Goal: Entertainment & Leisure: Consume media (video, audio)

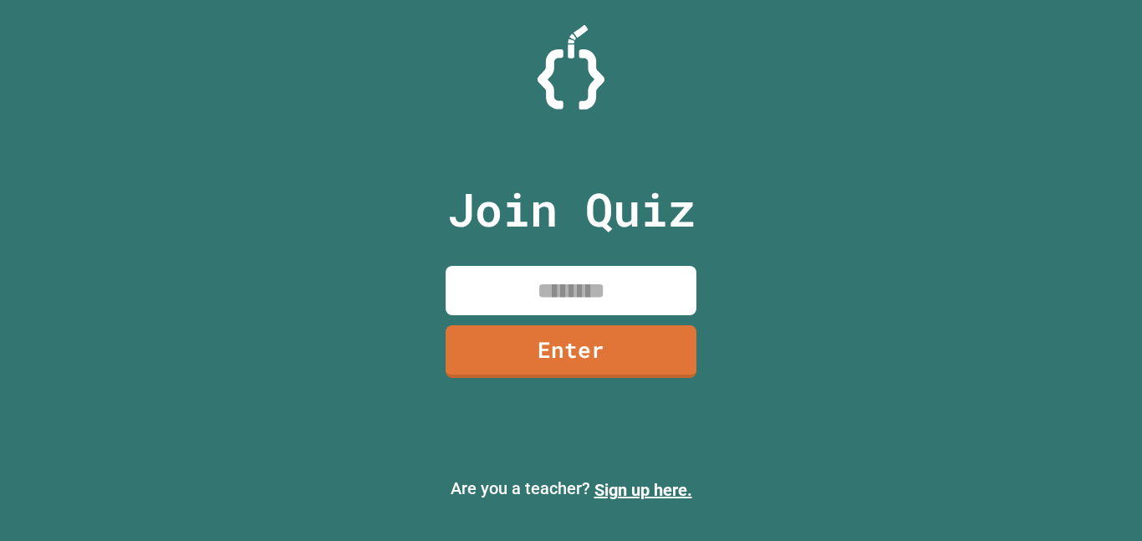
click at [650, 294] on input at bounding box center [571, 290] width 251 height 49
type input "********"
click at [540, 351] on link "Enter" at bounding box center [571, 351] width 251 height 53
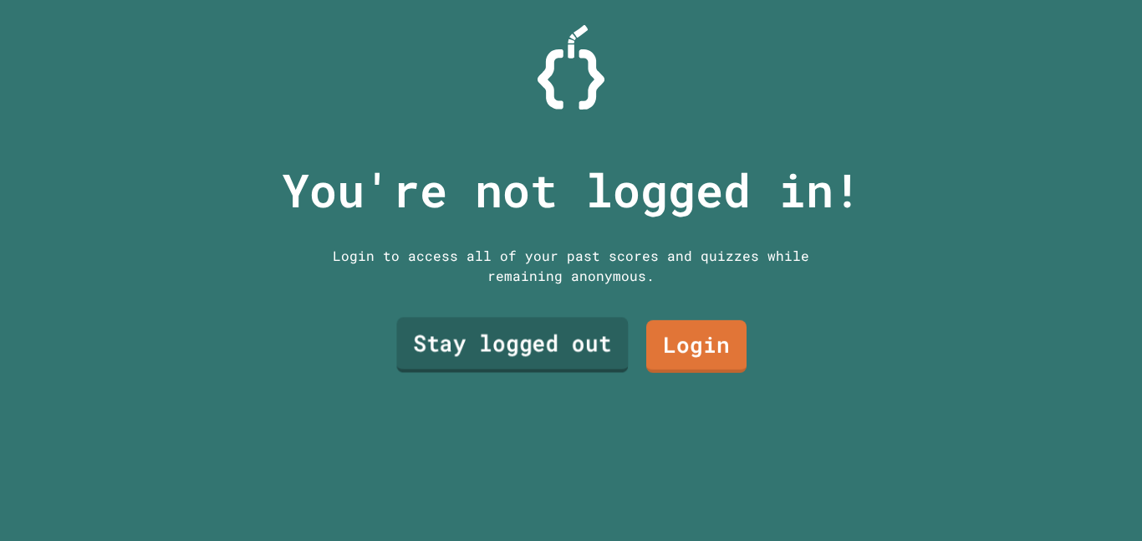
click at [577, 349] on link "Stay logged out" at bounding box center [512, 345] width 232 height 55
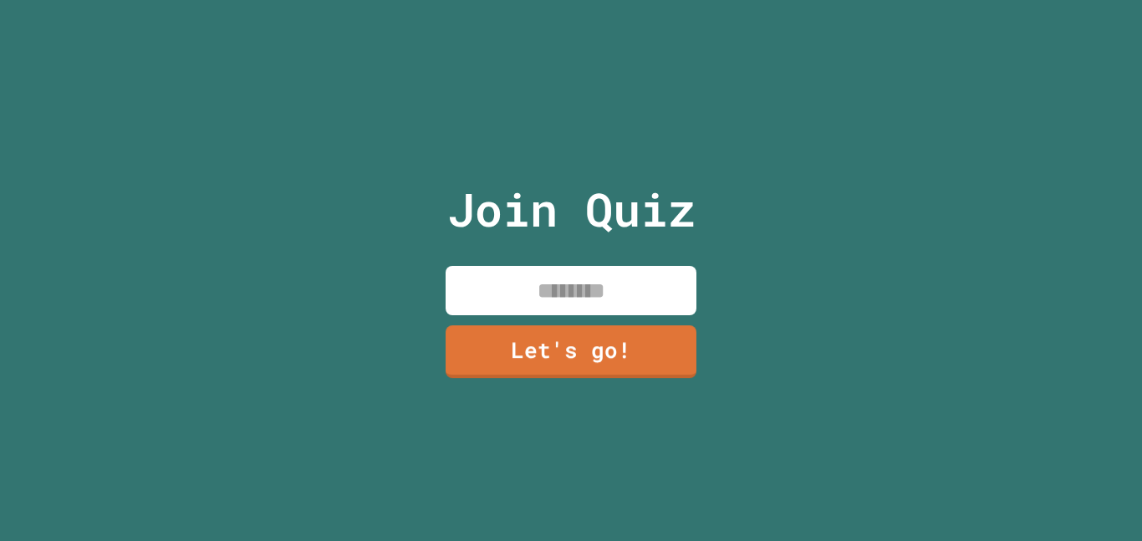
click at [621, 298] on input at bounding box center [571, 290] width 251 height 49
type input "*****"
click at [537, 341] on link "Let's go!" at bounding box center [571, 351] width 251 height 53
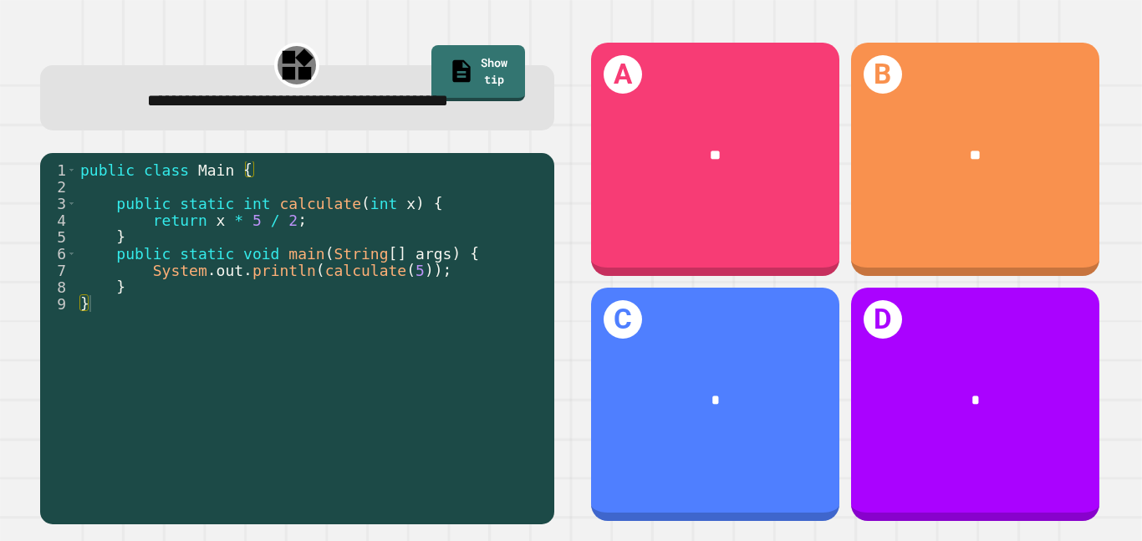
click at [755, 227] on div "A **" at bounding box center [715, 159] width 248 height 233
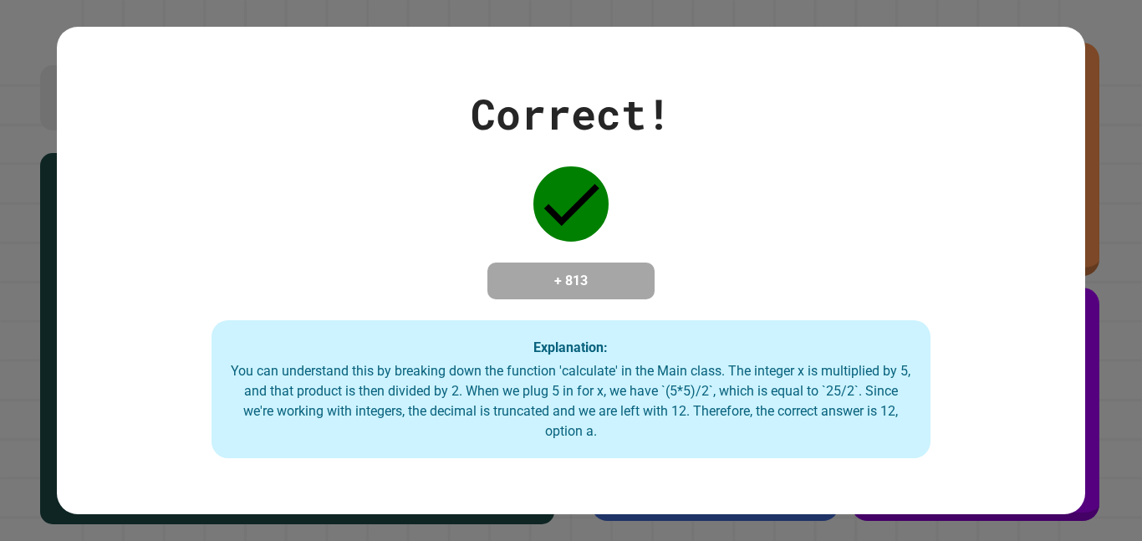
click at [25, 395] on div "Correct! + 813 Explanation: You can understand this by breaking down the functi…" at bounding box center [571, 270] width 1142 height 541
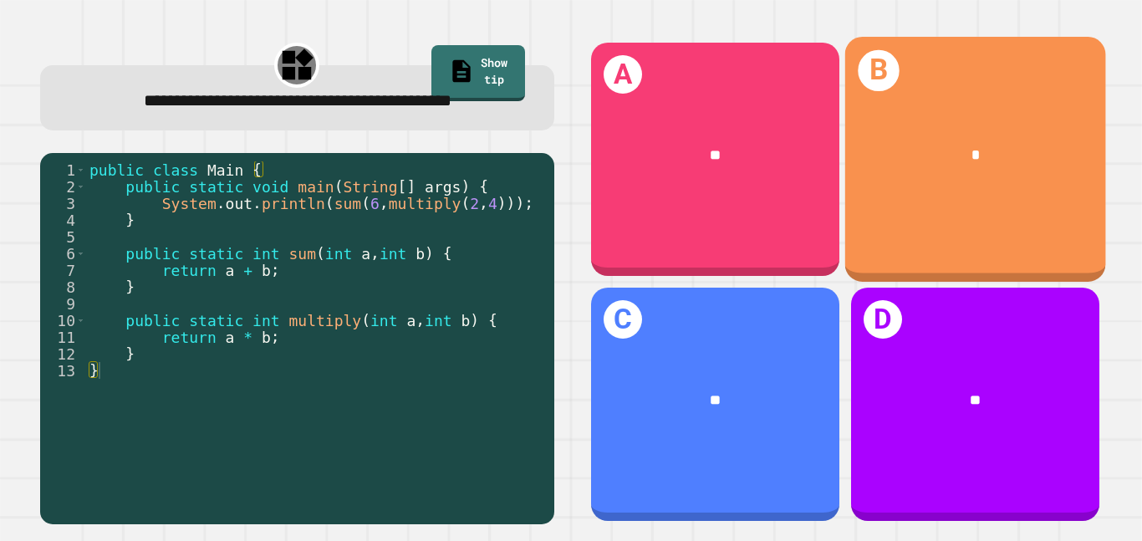
click at [895, 216] on div "B *" at bounding box center [974, 159] width 261 height 245
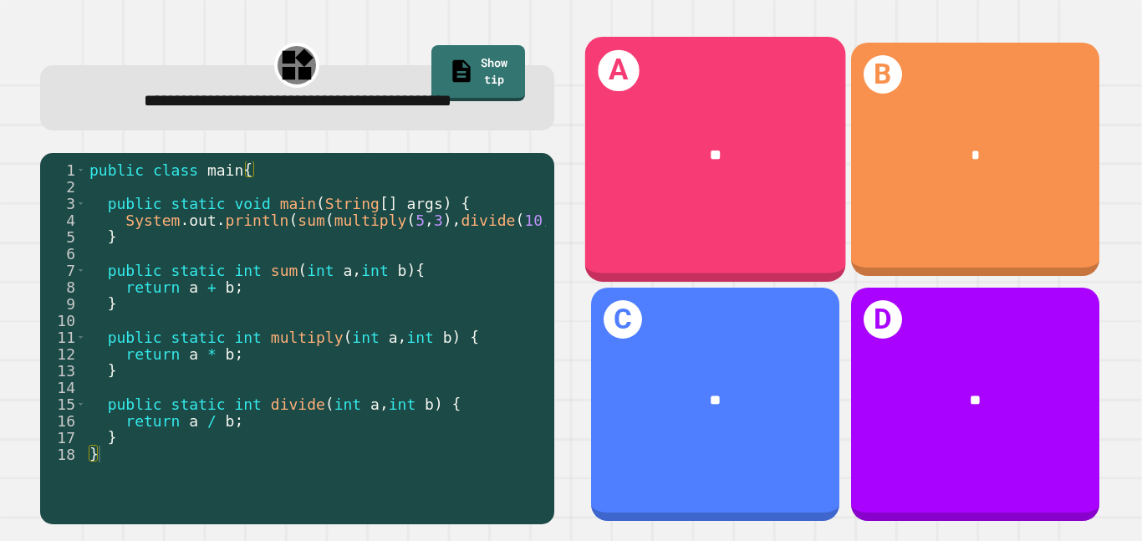
click at [767, 210] on div "A **" at bounding box center [714, 159] width 261 height 245
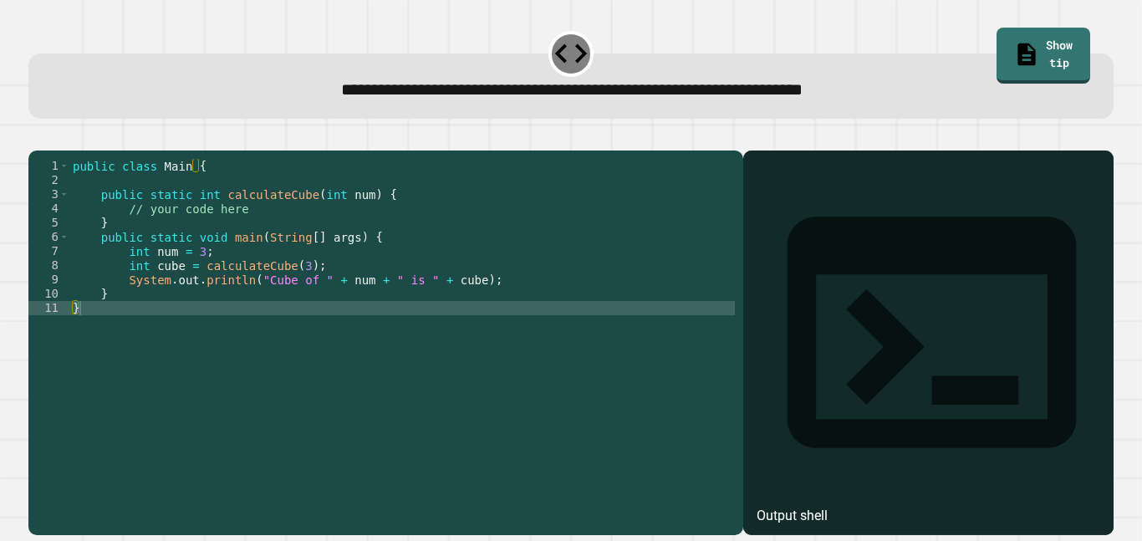
click at [372, 309] on div "public class Main { public static int calculateCube ( int num ) { // your code …" at bounding box center [402, 336] width 666 height 355
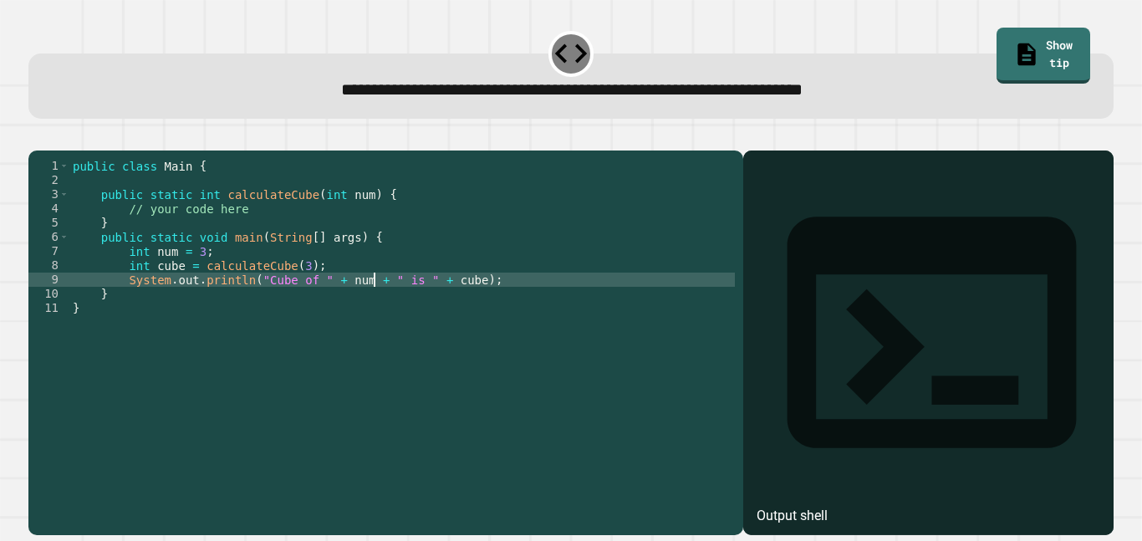
click at [309, 308] on div "public class Main { public static int calculateCube ( int num ) { // your code …" at bounding box center [402, 336] width 666 height 355
click at [472, 304] on div "public class Main { public static int calculateCube ( int num ) { // your code …" at bounding box center [402, 336] width 666 height 355
click at [399, 230] on div "public class Main { public static int calculateCube ( int num ) { // your code …" at bounding box center [402, 336] width 666 height 355
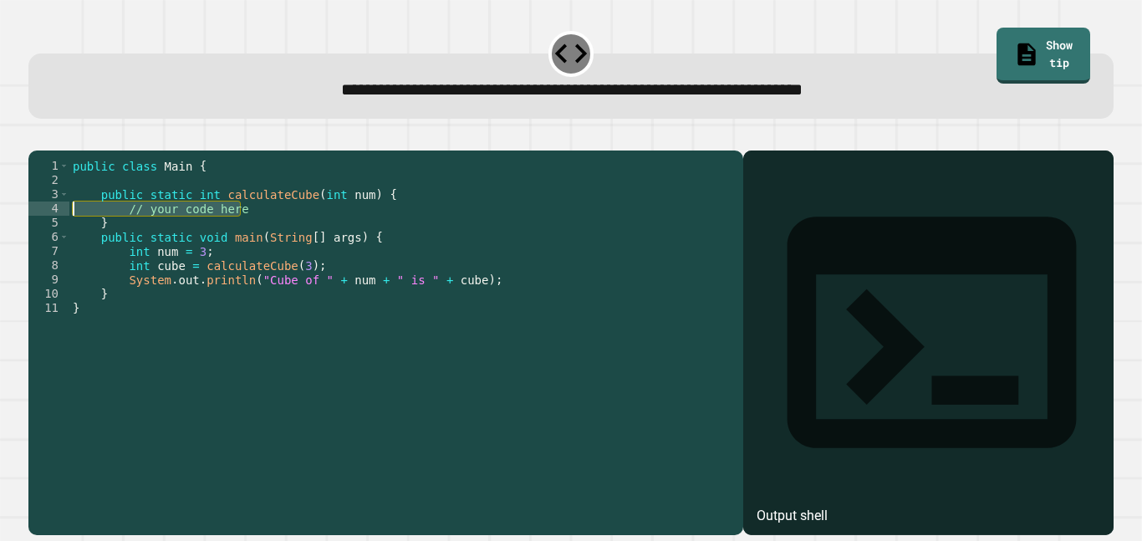
drag, startPoint x: 399, startPoint y: 230, endPoint x: 128, endPoint y: 232, distance: 270.9
click at [128, 232] on div "public class Main { public static int calculateCube ( int num ) { // your code …" at bounding box center [402, 336] width 666 height 355
type textarea "**********"
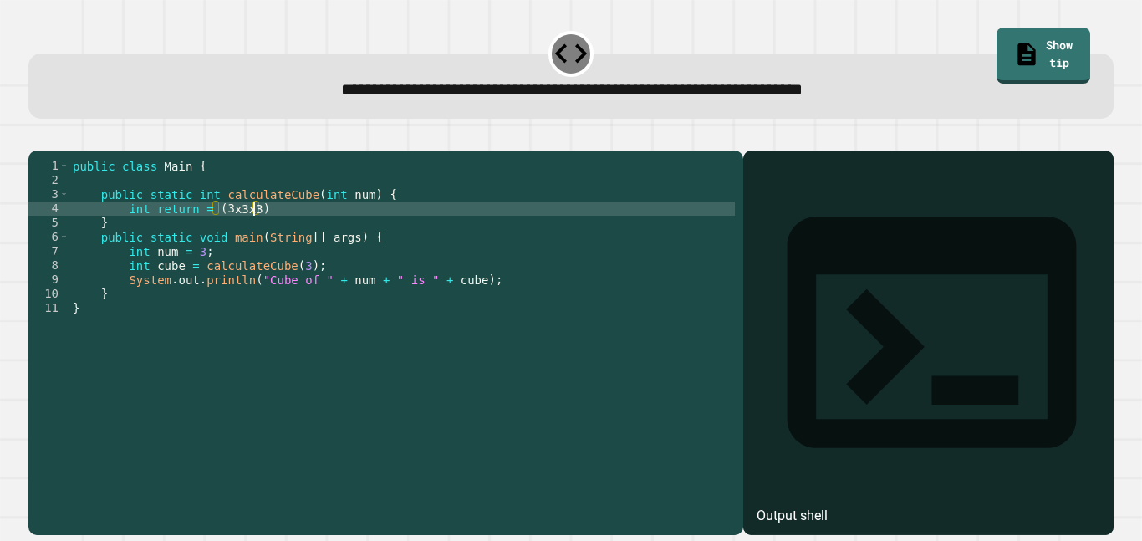
scroll to position [0, 22]
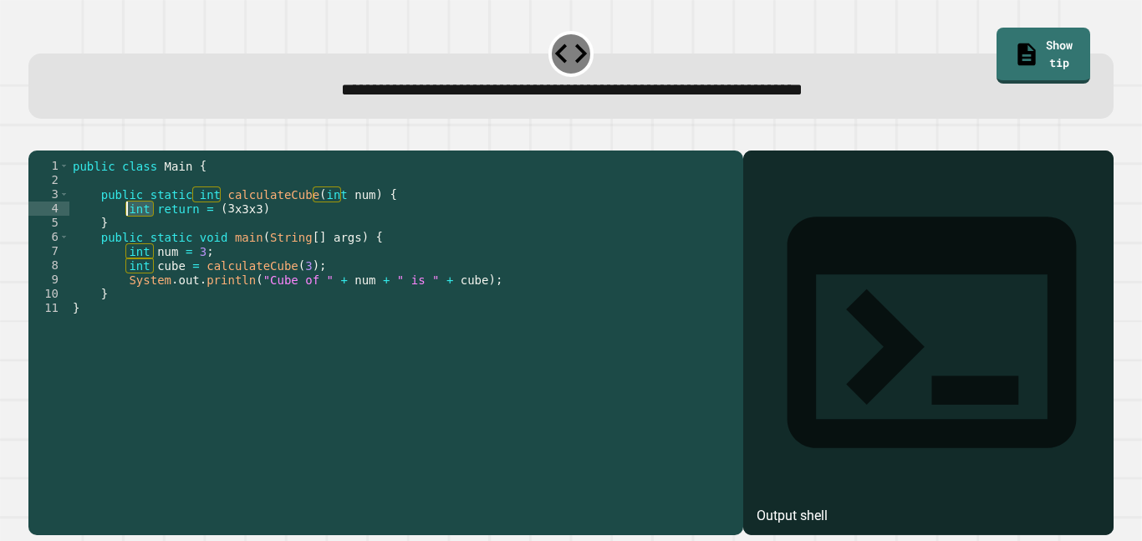
drag, startPoint x: 153, startPoint y: 233, endPoint x: 128, endPoint y: 234, distance: 25.1
click at [128, 234] on div "public class Main { public static int calculateCube ( int num ) { int return = …" at bounding box center [402, 336] width 666 height 355
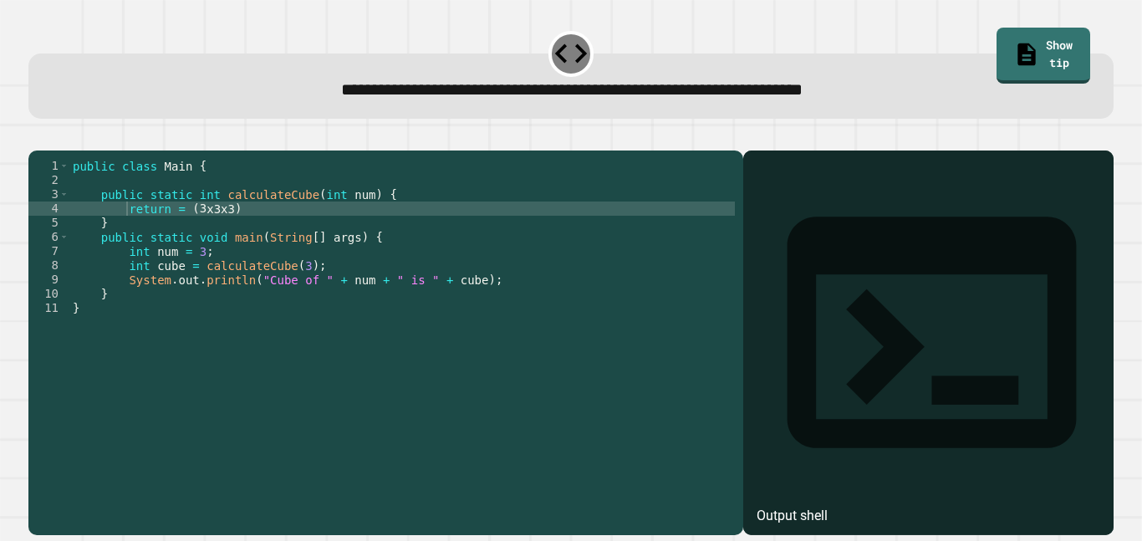
click at [37, 137] on icon "button" at bounding box center [37, 137] width 0 height 0
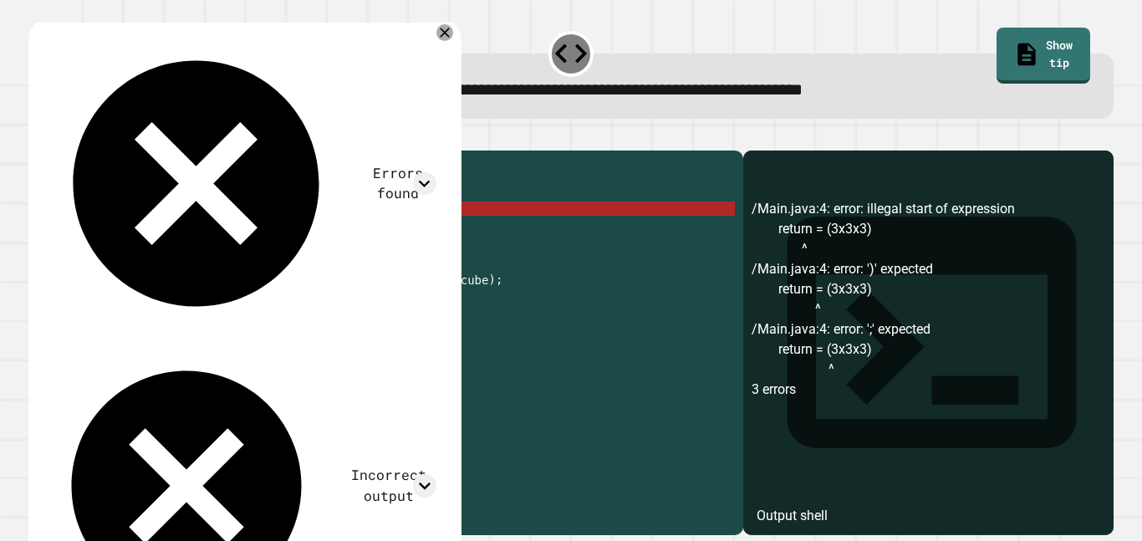
click at [242, 232] on div "public class Main { public static int calculateCube ( int num ) { return = ( 3 …" at bounding box center [402, 336] width 666 height 355
click at [239, 232] on div "public class Main { public static int calculateCube ( int num ) { return = ( 3 …" at bounding box center [402, 336] width 666 height 355
drag, startPoint x: 238, startPoint y: 237, endPoint x: 130, endPoint y: 230, distance: 108.1
click at [130, 230] on div "public class Main { public static int calculateCube ( int num ) { return = ( 3 …" at bounding box center [402, 336] width 666 height 355
drag, startPoint x: 126, startPoint y: 233, endPoint x: 232, endPoint y: 236, distance: 106.2
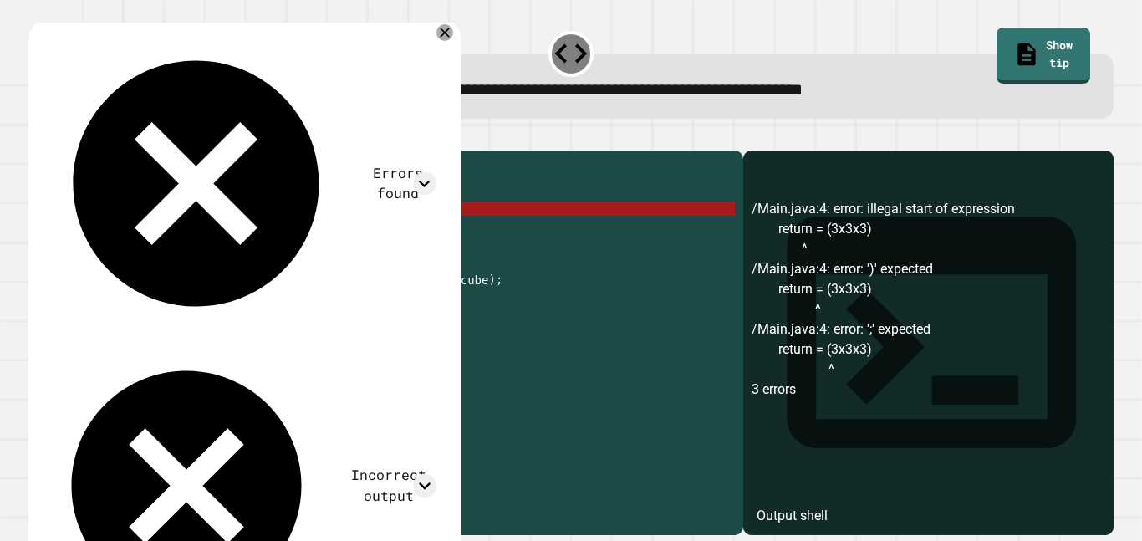
click at [232, 236] on div "public class Main { public static int calculateCube ( int num ) { return = ( 3 …" at bounding box center [402, 336] width 666 height 355
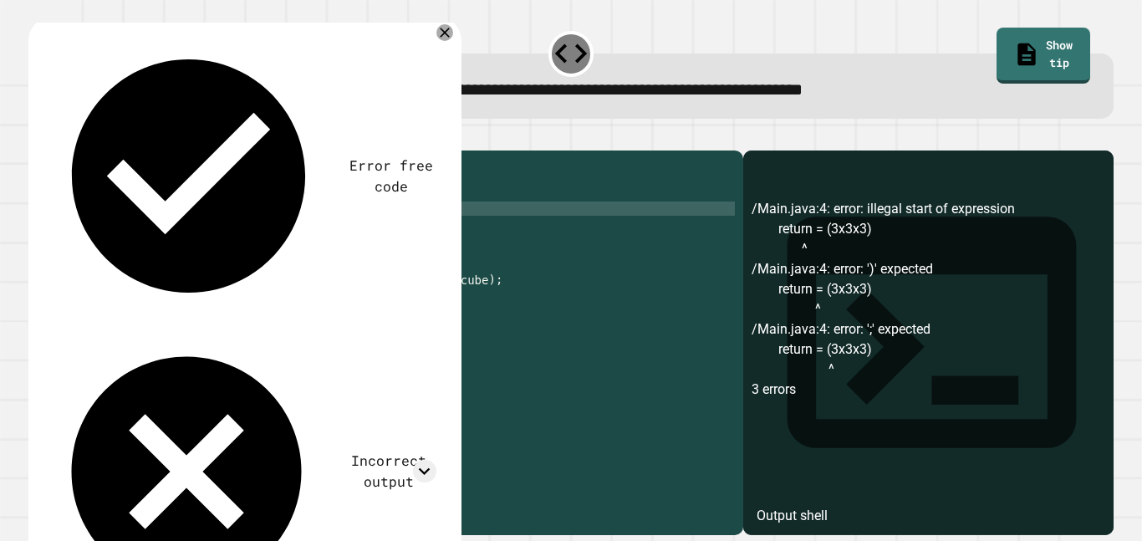
type textarea "*"
click at [455, 28] on icon at bounding box center [445, 33] width 20 height 20
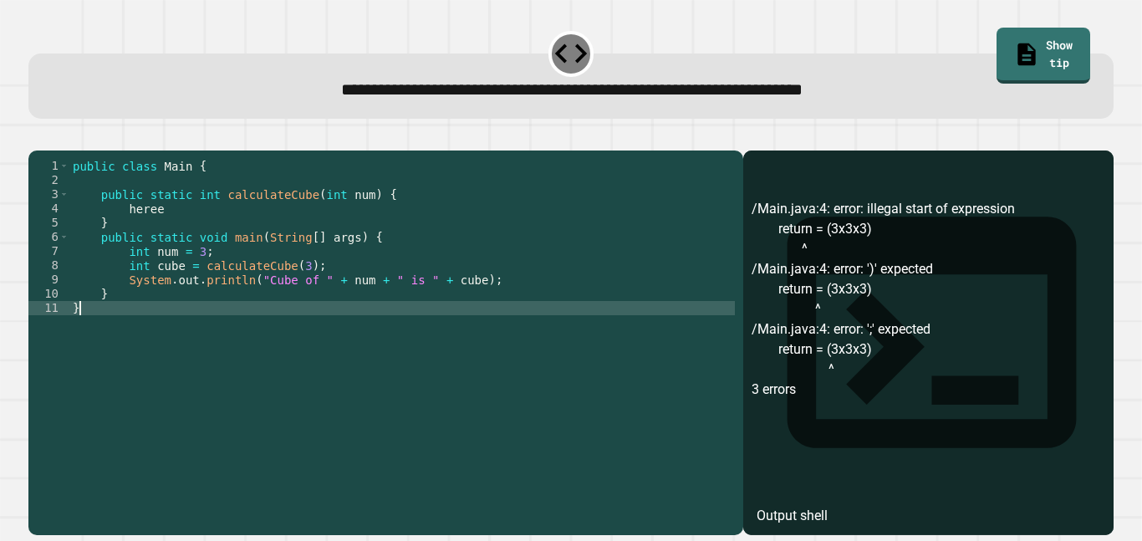
scroll to position [0, 0]
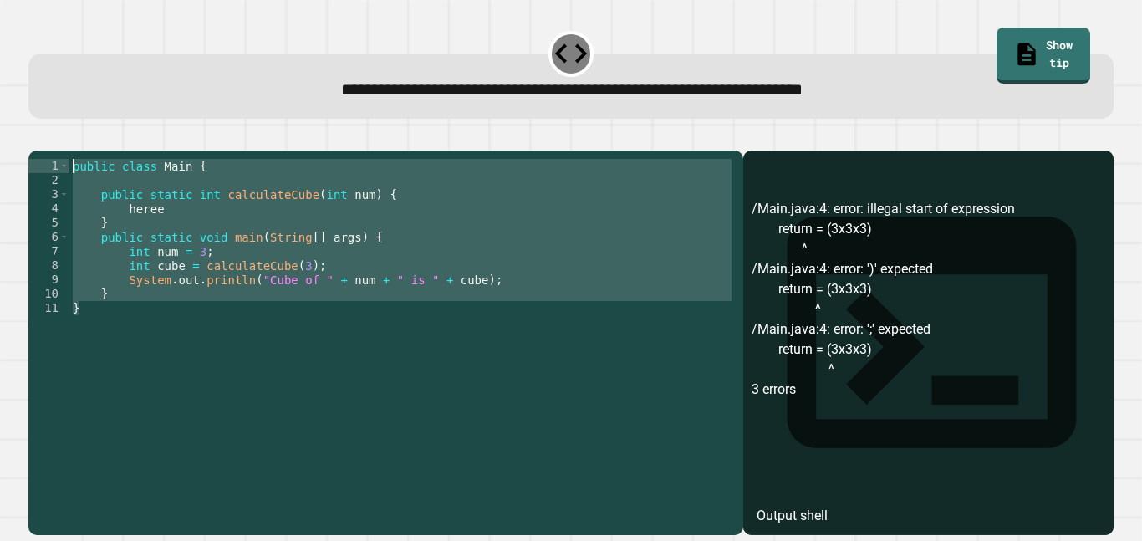
drag, startPoint x: 248, startPoint y: 366, endPoint x: 57, endPoint y: 196, distance: 255.9
click at [57, 196] on div "***** 1 2 3 4 5 6 7 8 9 10 11 public class Main { public static int calculateCu…" at bounding box center [381, 322] width 706 height 327
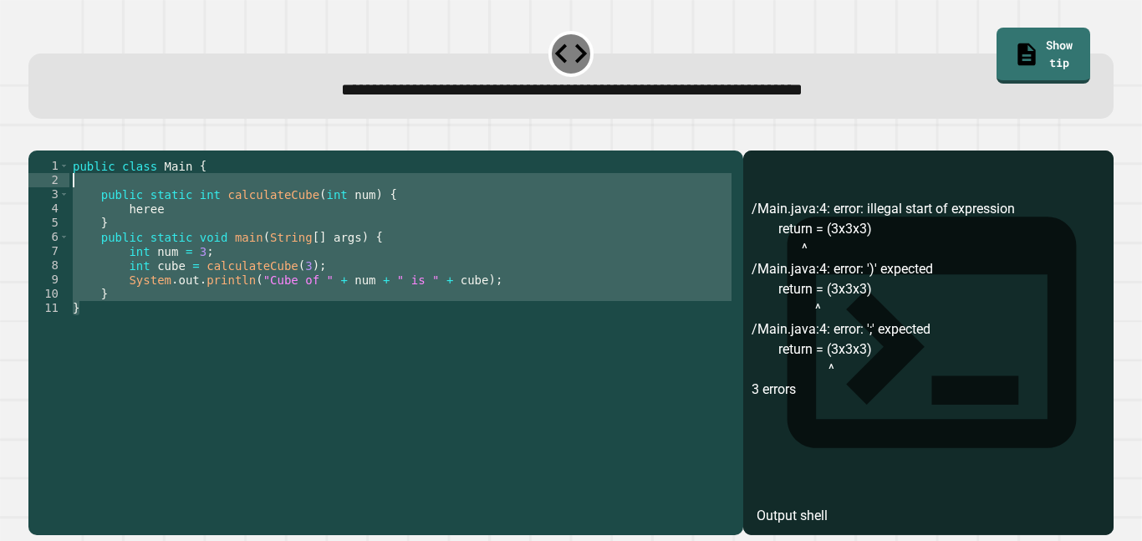
click at [196, 348] on div "public class Main { public static int calculateCube ( int num ) { heree } publi…" at bounding box center [402, 322] width 666 height 327
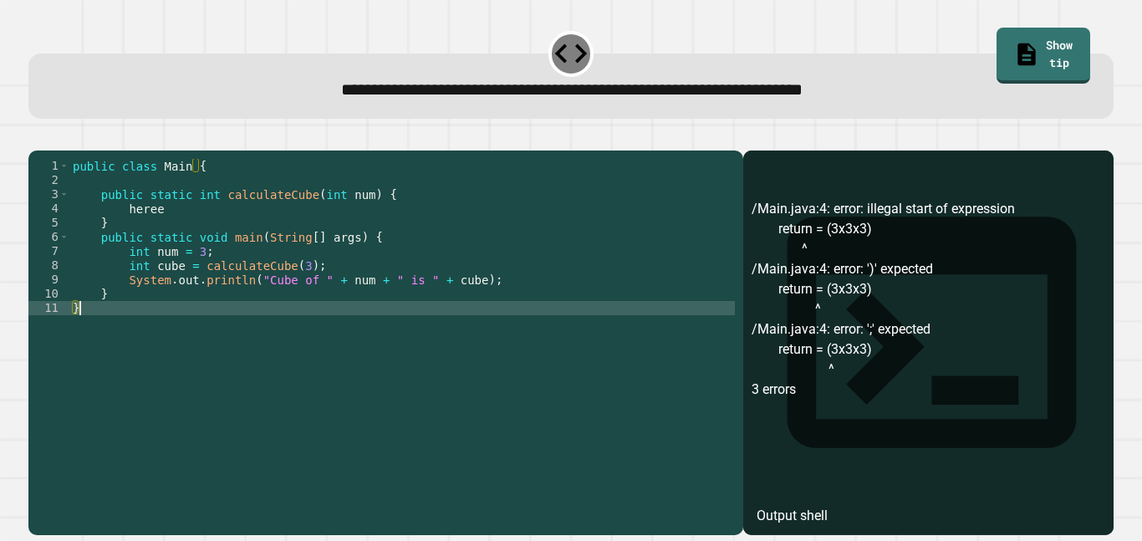
click at [203, 233] on div "public class Main { public static int calculateCube ( int num ) { heree } publi…" at bounding box center [402, 336] width 666 height 355
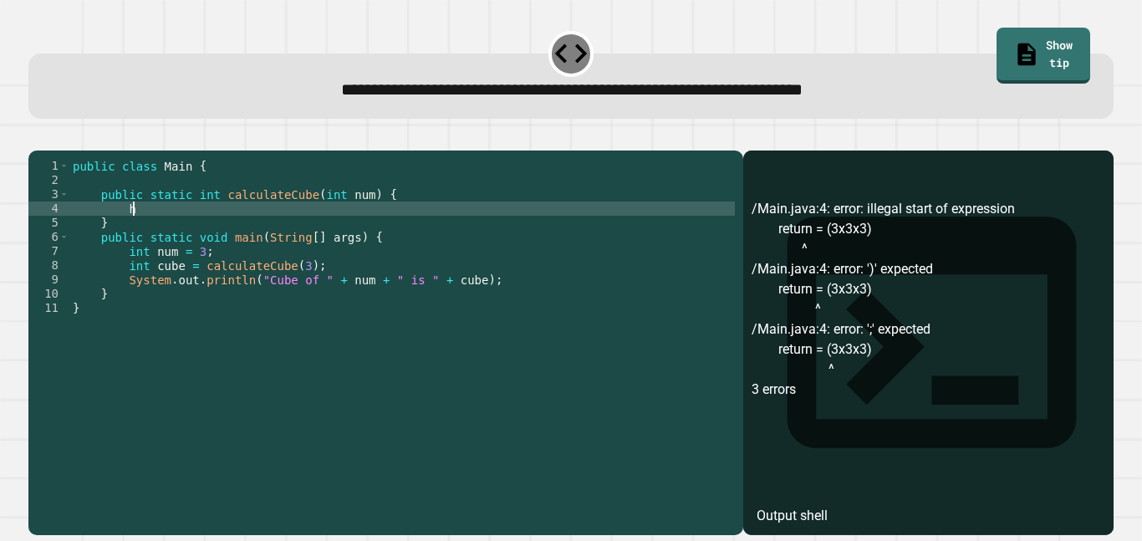
type textarea "*"
click at [187, 237] on div "public class Main { public static int calculateCube ( int num ) { return = num …" at bounding box center [402, 336] width 666 height 355
click at [288, 232] on div "public class Main { public static int calculateCube ( int num ) { return = ( nu…" at bounding box center [402, 336] width 666 height 355
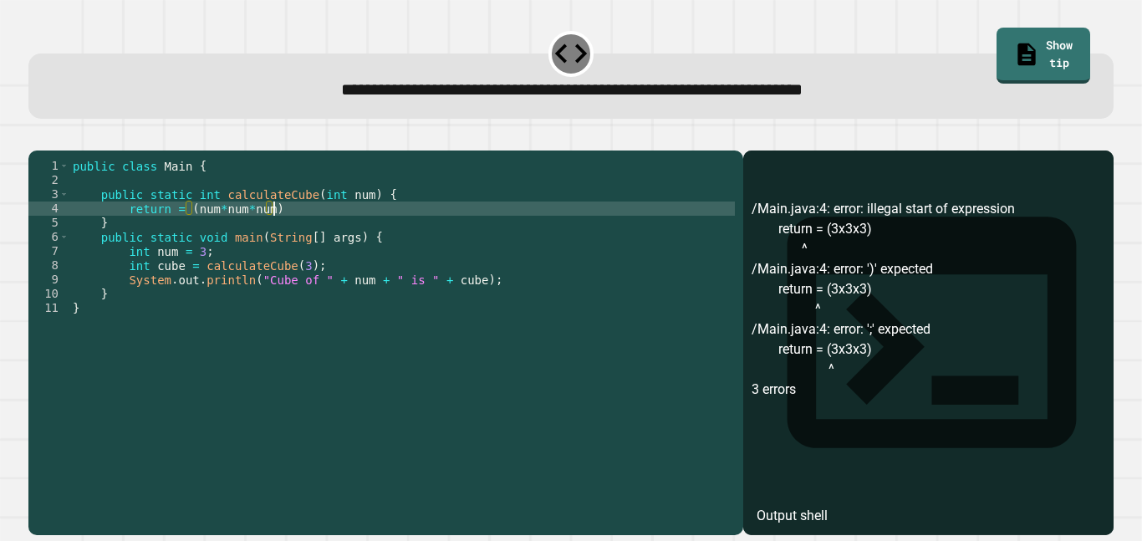
scroll to position [0, 25]
click at [37, 137] on icon "button" at bounding box center [37, 137] width 0 height 0
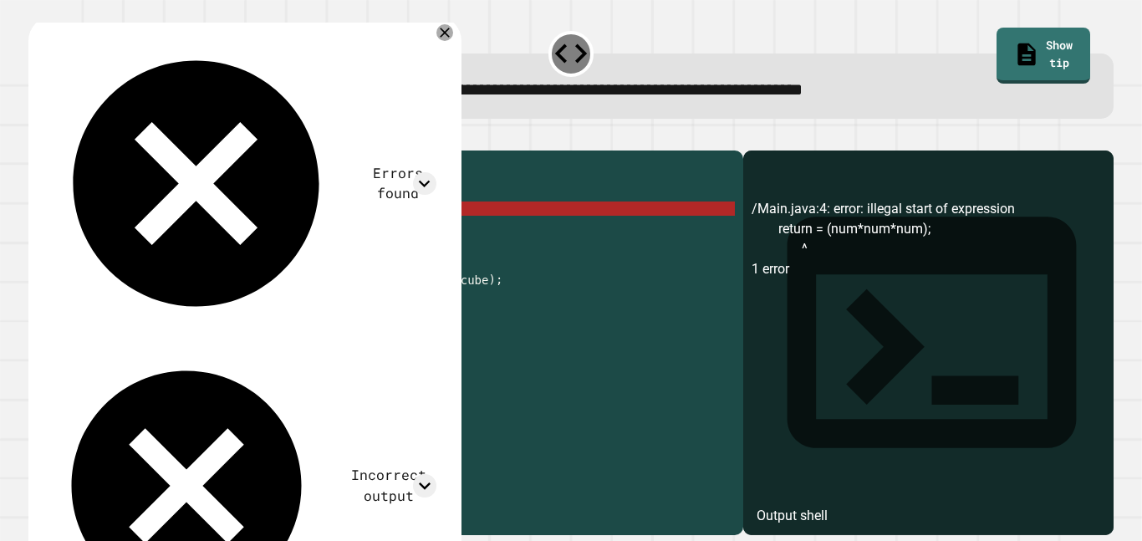
click at [119, 233] on div "public class Main { public static int calculateCube ( int num ) { return = ( nu…" at bounding box center [402, 336] width 666 height 355
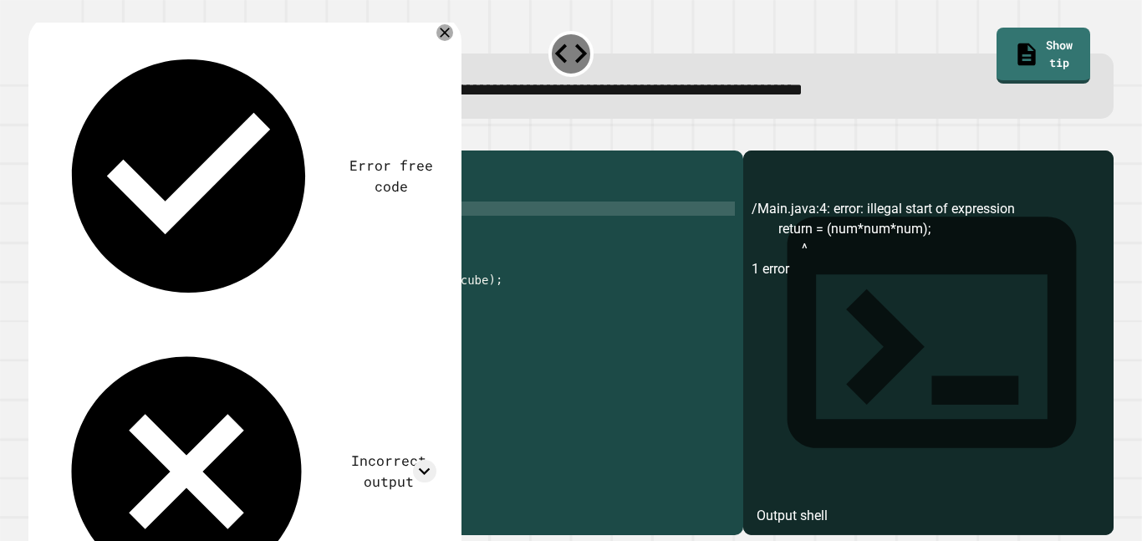
scroll to position [0, 18]
type textarea "**********"
click at [37, 137] on button "button" at bounding box center [37, 137] width 0 height 0
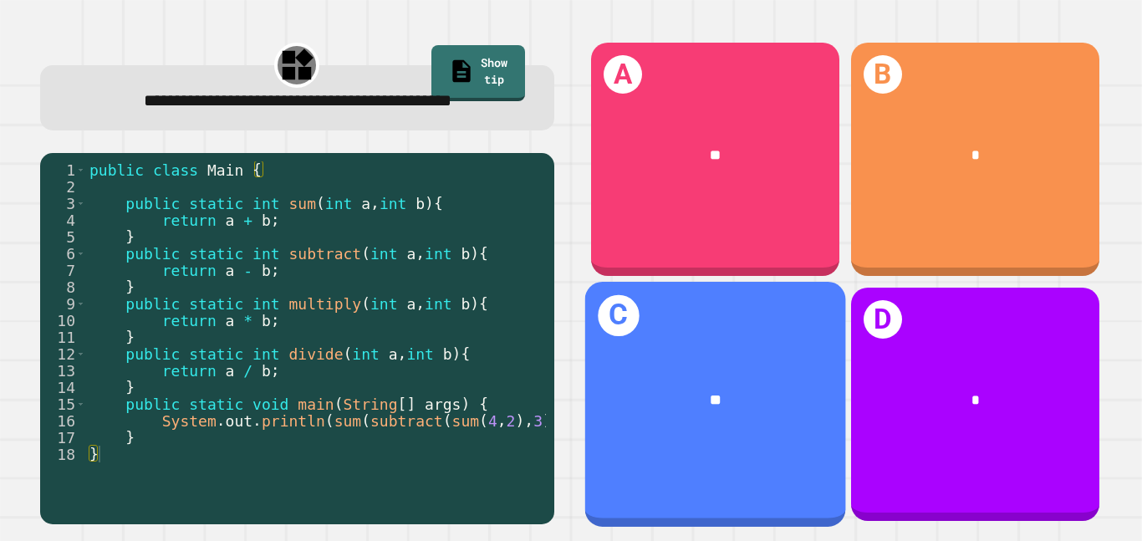
click at [737, 401] on div "**" at bounding box center [716, 400] width 202 height 22
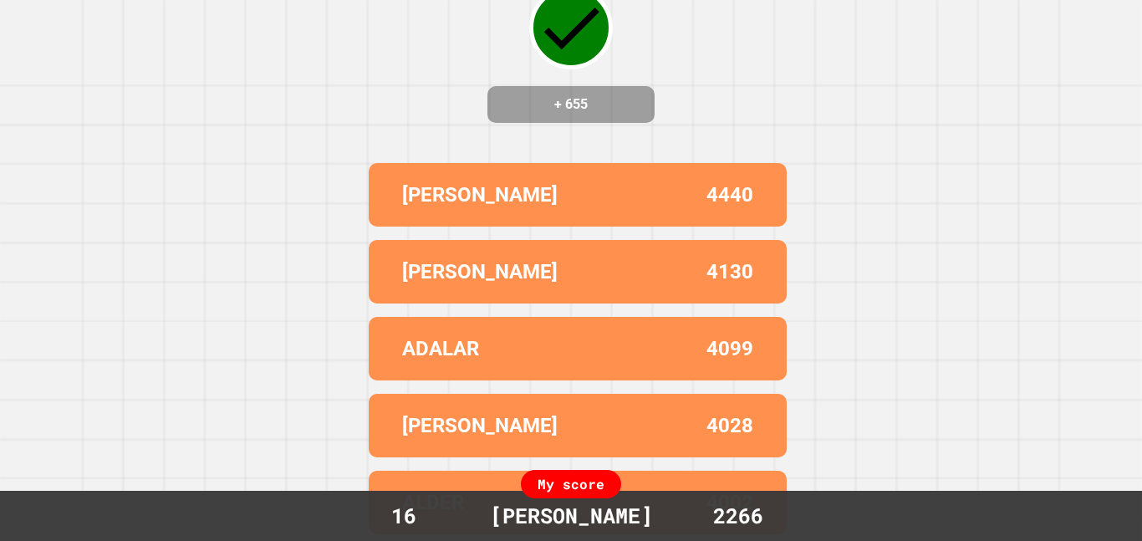
scroll to position [0, 0]
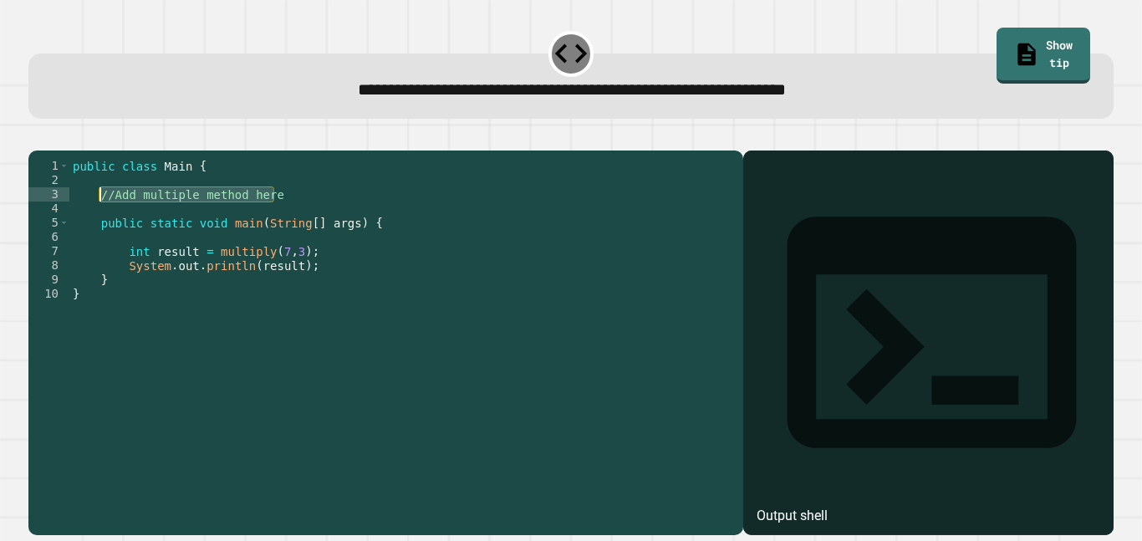
drag, startPoint x: 283, startPoint y: 217, endPoint x: 98, endPoint y: 219, distance: 184.8
click at [98, 219] on div "public class Main { //Add multiple method here public static void main ( String…" at bounding box center [402, 336] width 666 height 355
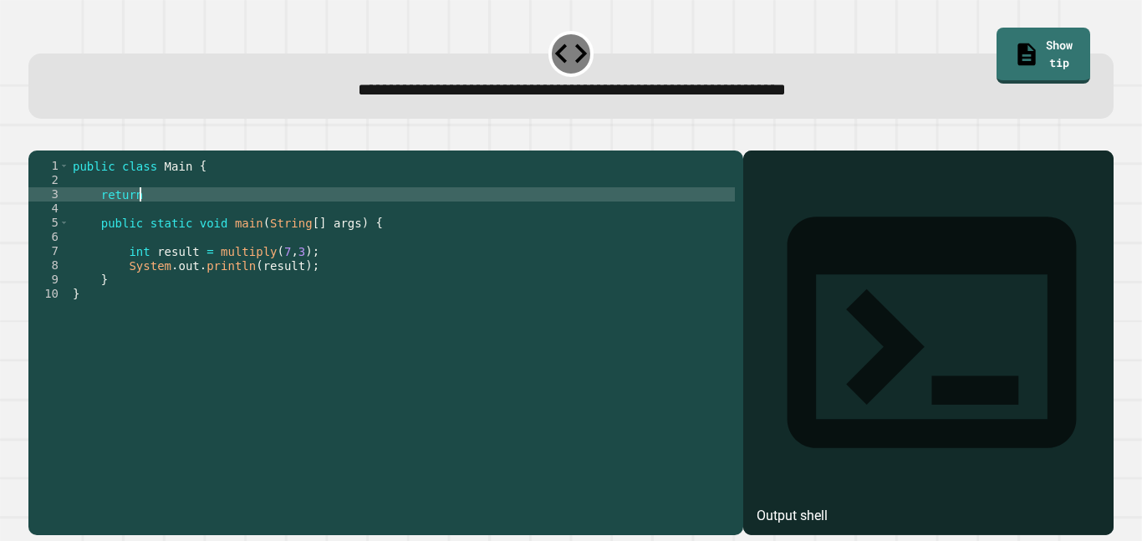
scroll to position [0, 8]
type textarea "*"
click at [105, 218] on div "public class Main { Public static public static void main ( String [ ] args ) {…" at bounding box center [402, 336] width 666 height 355
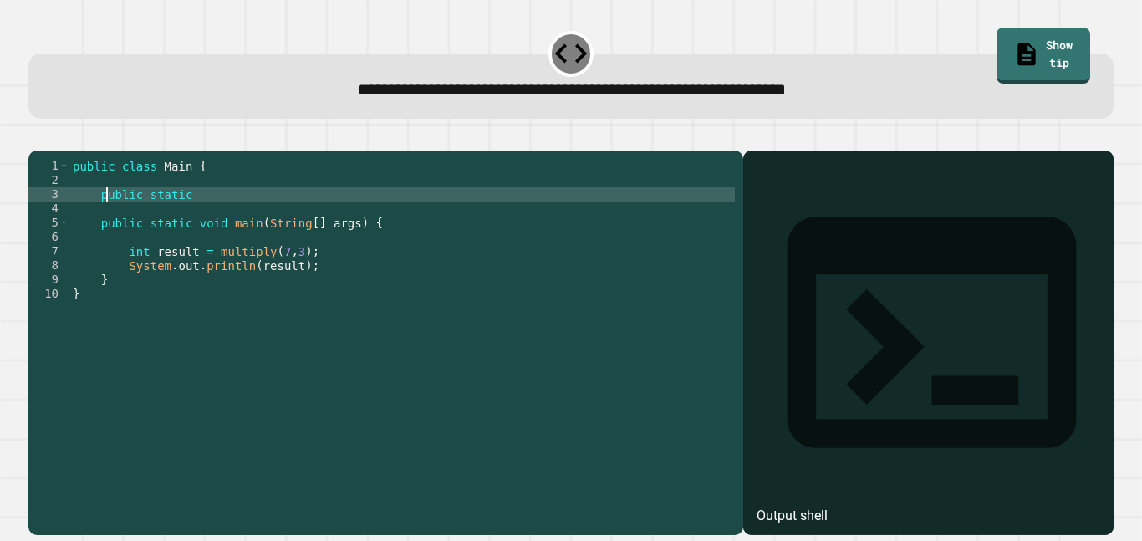
click at [227, 218] on div "public class Main { public static public static void main ( String [ ] args ) {…" at bounding box center [402, 336] width 666 height 355
type textarea "**********"
click at [355, 217] on div "public class Main { public static int theMath ( multiply ) public static void m…" at bounding box center [402, 336] width 666 height 355
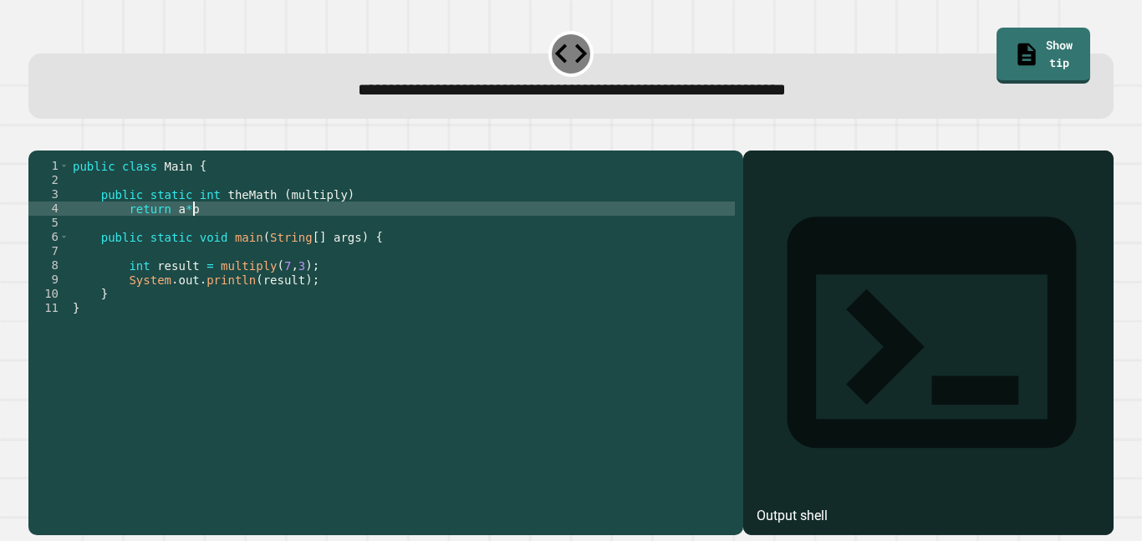
scroll to position [0, 15]
click at [37, 137] on icon "button" at bounding box center [37, 137] width 0 height 0
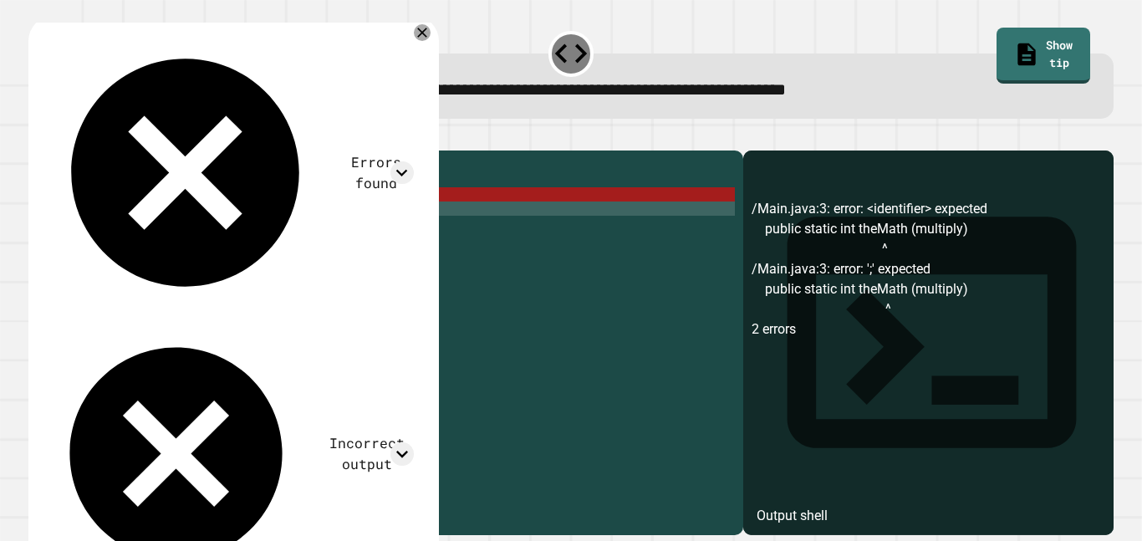
click at [247, 218] on div "public class Main { public static int theMath ( multiply ) return a * b ; publi…" at bounding box center [402, 336] width 666 height 355
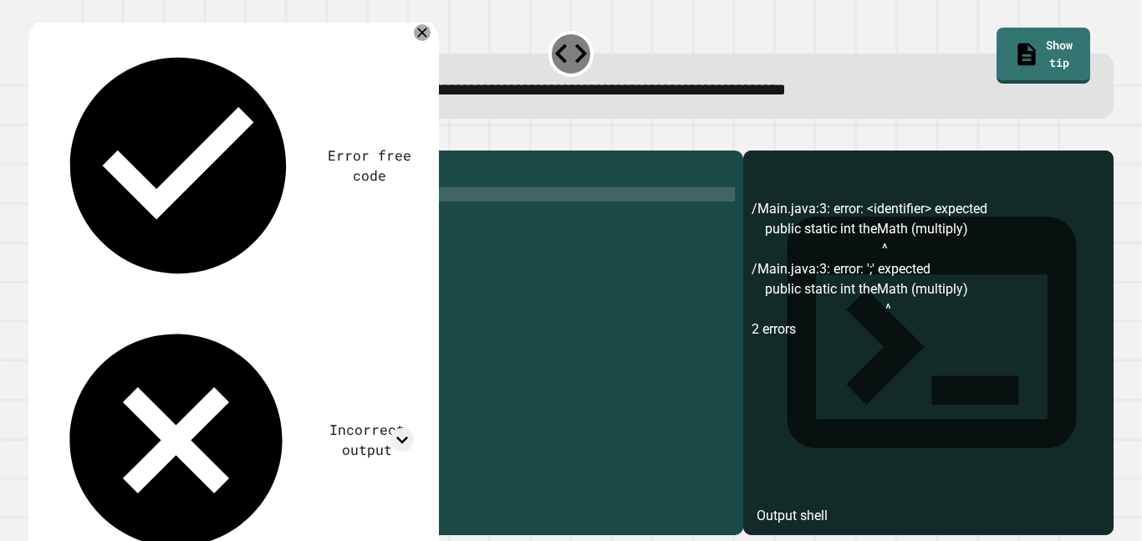
scroll to position [0, 23]
click at [227, 217] on div "public class Main { public static int themath ( multiply ) return a * b ; publi…" at bounding box center [402, 336] width 666 height 355
click at [241, 214] on div "public class Main { public static int Themath ( multiply ) return a * b ; publi…" at bounding box center [402, 336] width 666 height 355
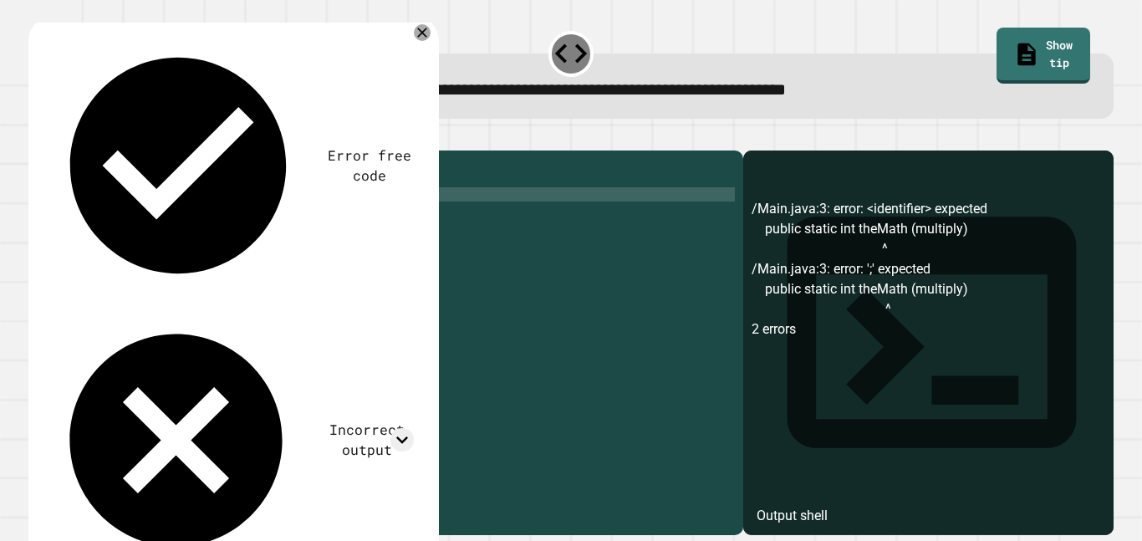
click at [37, 137] on icon "button" at bounding box center [37, 137] width 0 height 0
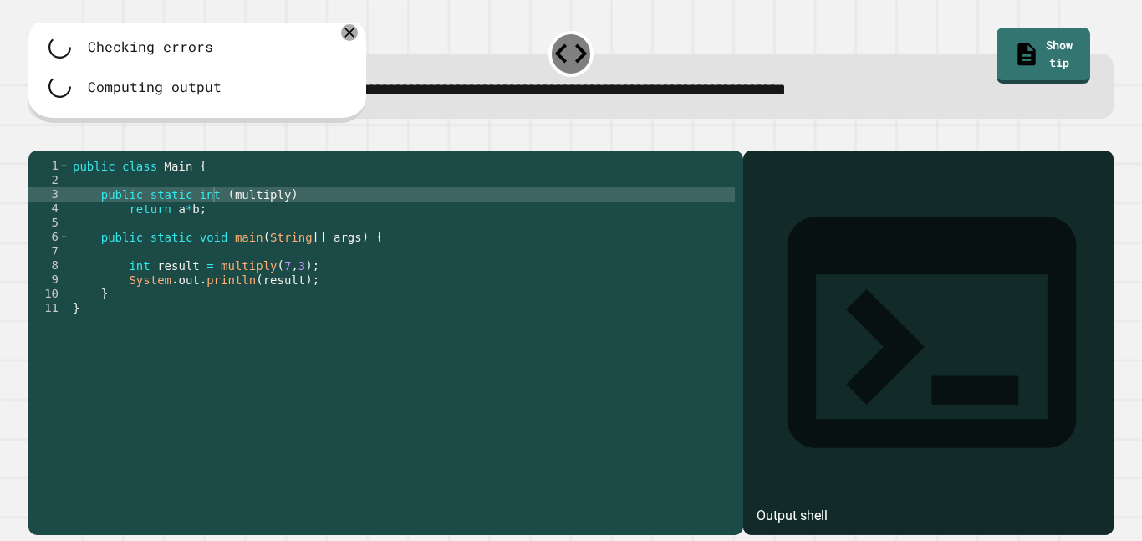
click at [300, 218] on div "public class Main { public static int ( multiply ) return a * b ; public static…" at bounding box center [402, 336] width 666 height 355
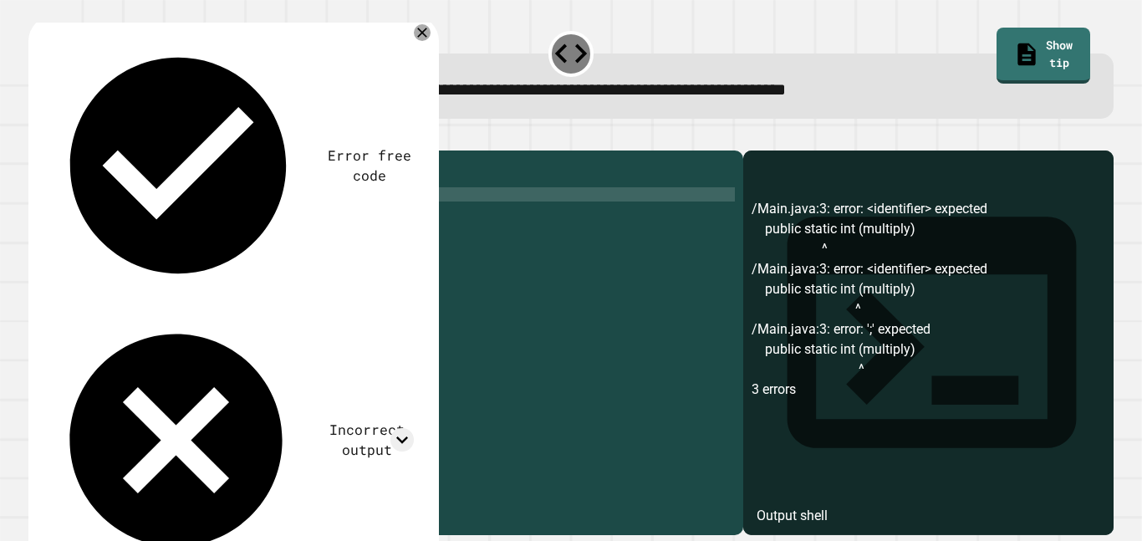
scroll to position [0, 27]
click at [53, 151] on icon "button" at bounding box center [47, 147] width 9 height 12
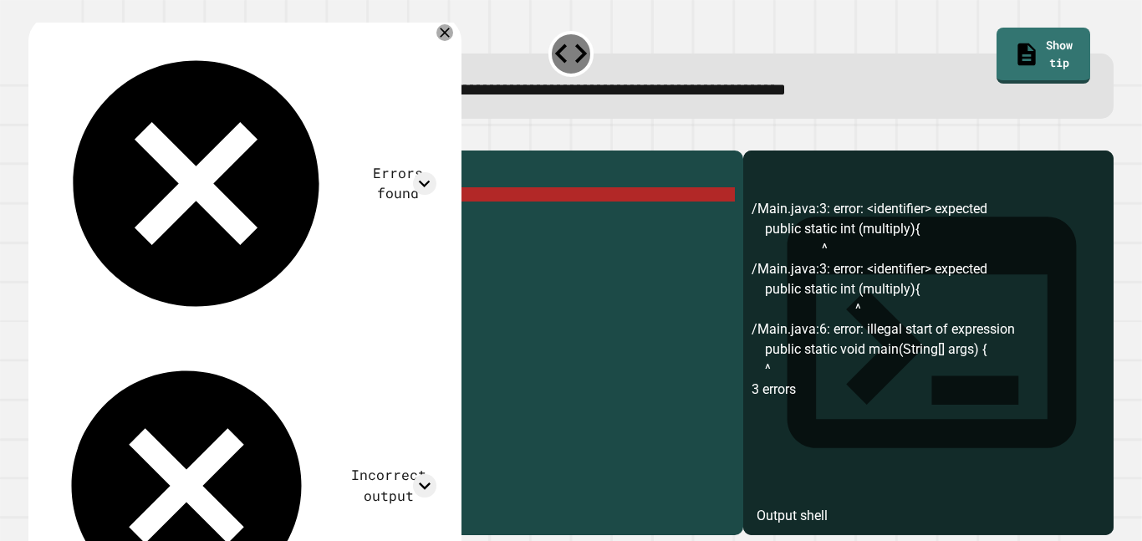
click at [218, 220] on div "public class Main { public static int ( multiply ) { return a * b ; public stat…" at bounding box center [402, 336] width 666 height 355
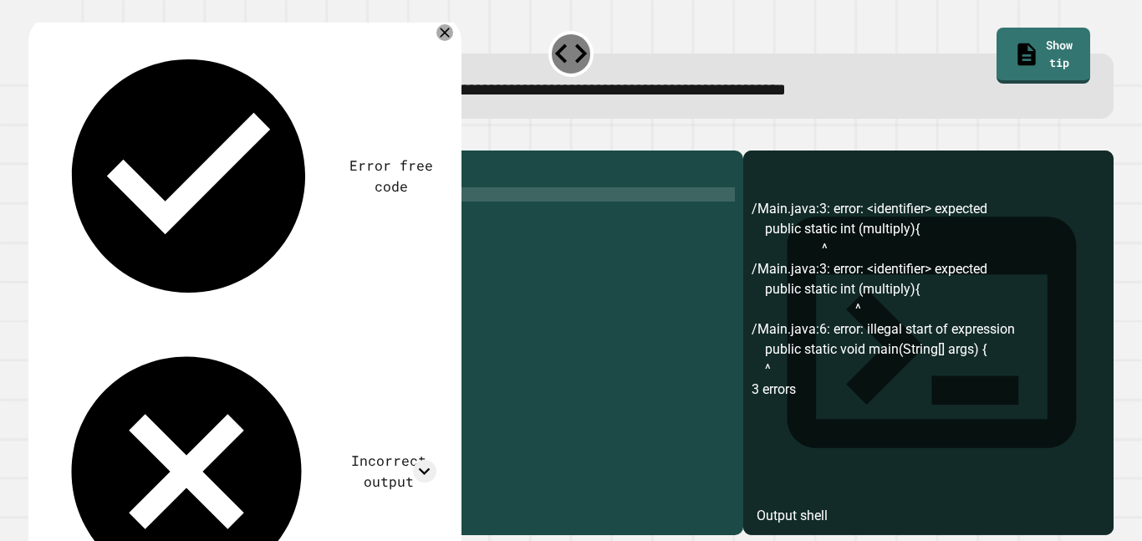
scroll to position [0, 23]
click at [277, 220] on div "public class Main { public static int theMath ( multiply ) { return a * b ; pub…" at bounding box center [402, 336] width 666 height 355
click at [37, 137] on icon "button" at bounding box center [37, 137] width 0 height 0
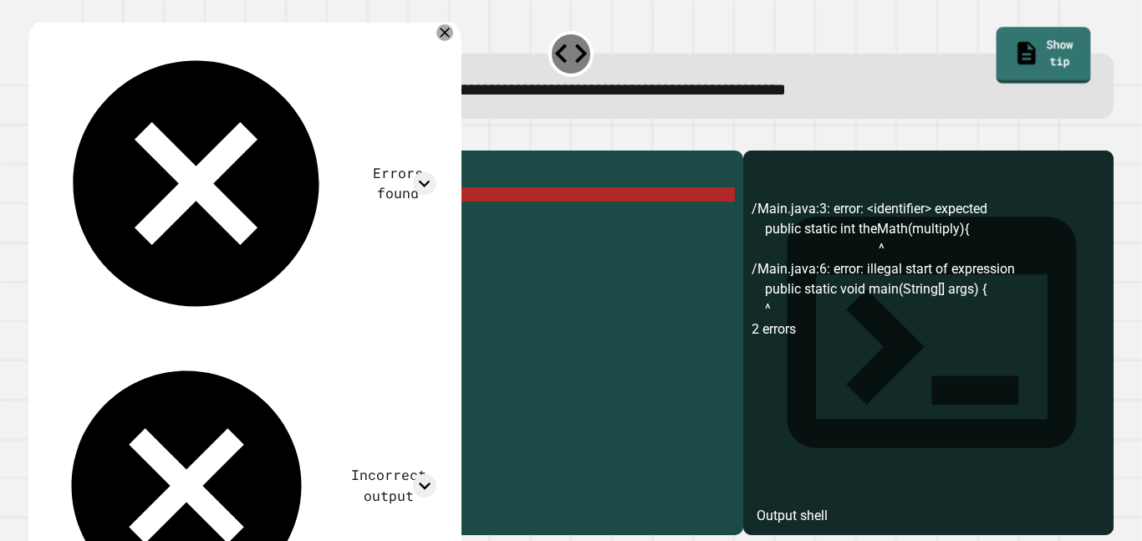
click at [1065, 40] on link "Show tip" at bounding box center [1043, 56] width 94 height 56
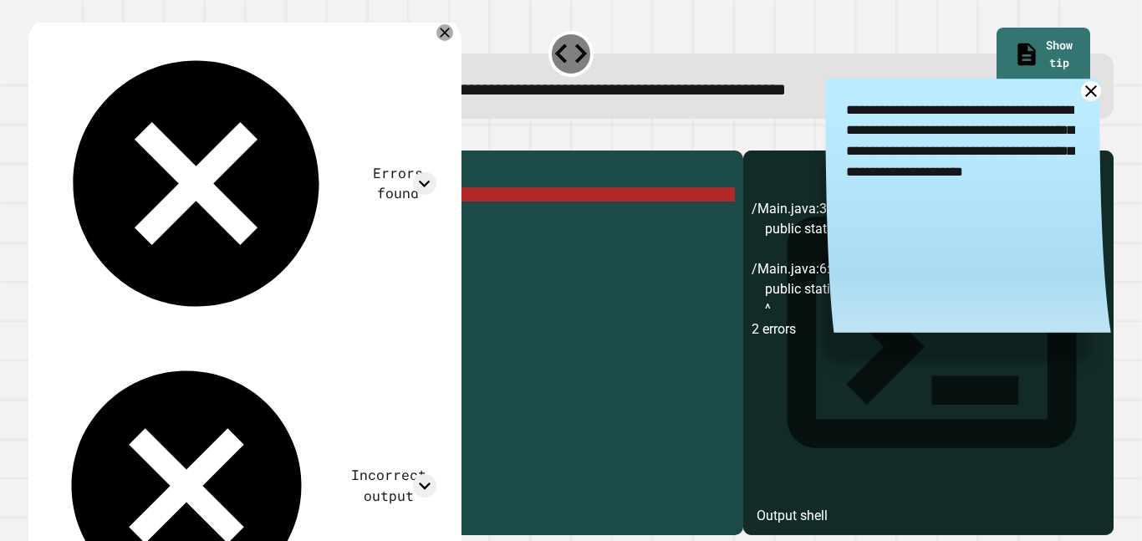
click at [1098, 89] on link at bounding box center [1090, 91] width 21 height 21
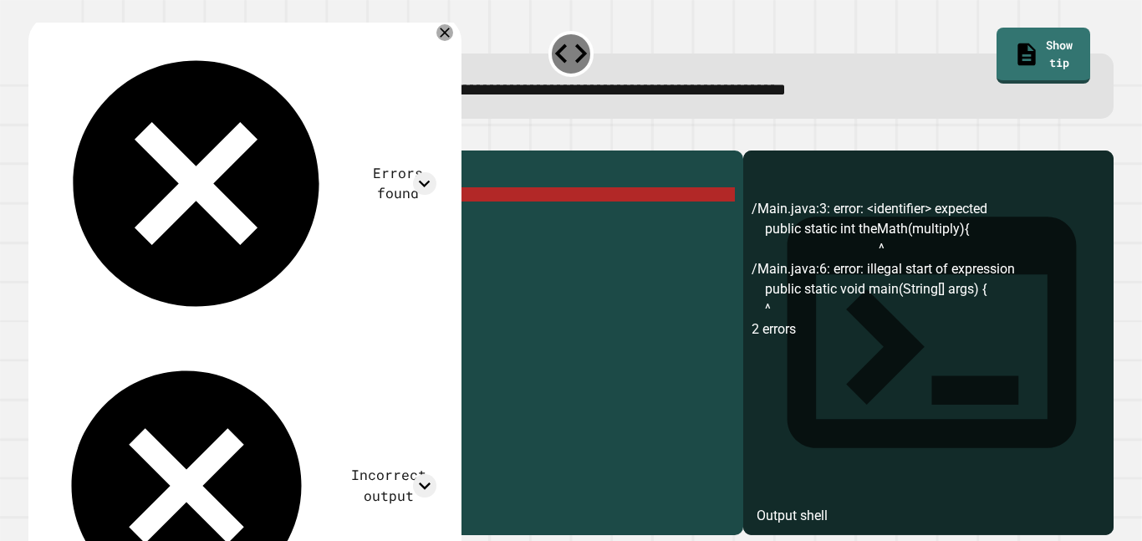
click at [319, 215] on div "public class Main { public static int theMath ( multiply ) { return a * b ; pub…" at bounding box center [402, 336] width 666 height 355
click at [282, 217] on div "public class Main { public static int theMath ( multiply ) { return a * b ; pub…" at bounding box center [402, 322] width 666 height 327
click at [234, 190] on div "public class Main { public static int theMath ( multiply ) { return a * b ; pub…" at bounding box center [402, 336] width 666 height 355
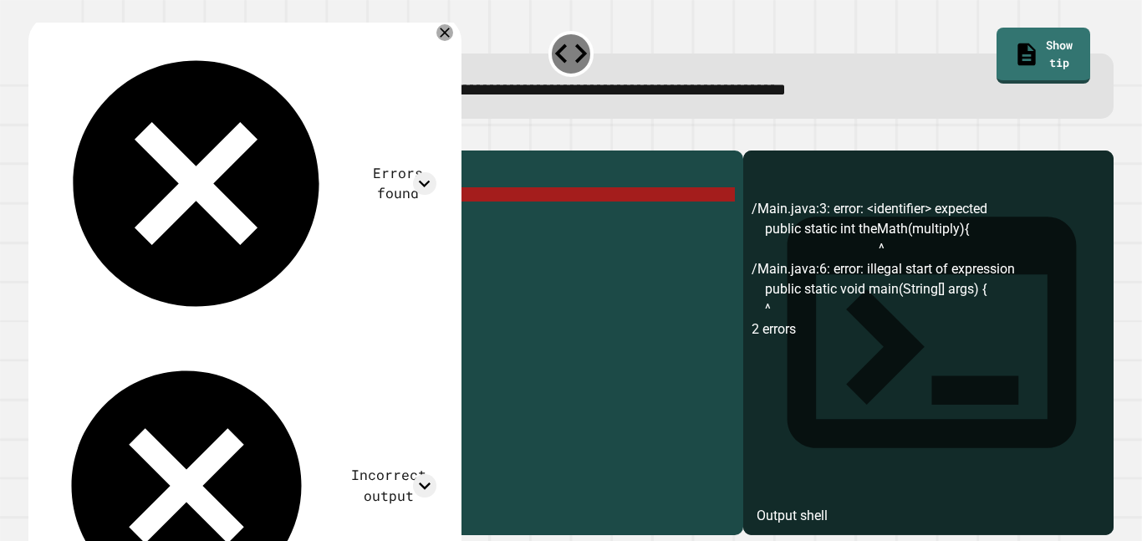
drag, startPoint x: 274, startPoint y: 216, endPoint x: 324, endPoint y: 216, distance: 49.3
click at [324, 216] on div "public class Main { public static int theMath ( multiply ) { return a * b ; pub…" at bounding box center [402, 336] width 666 height 355
click at [324, 216] on div "public class Main { public static int theMath ( multiply ) { return a * b ; pub…" at bounding box center [402, 322] width 666 height 327
click at [324, 221] on div "public class Main { public static int theMath ( multiply ) { return a * b ; pub…" at bounding box center [402, 336] width 666 height 355
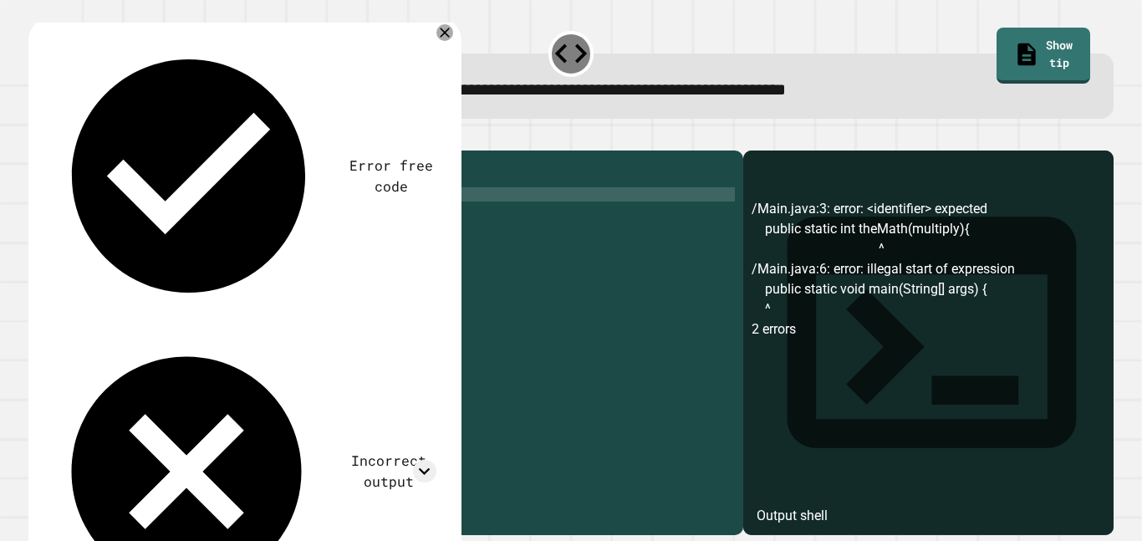
type textarea "**********"
click at [50, 150] on icon "button" at bounding box center [47, 147] width 9 height 12
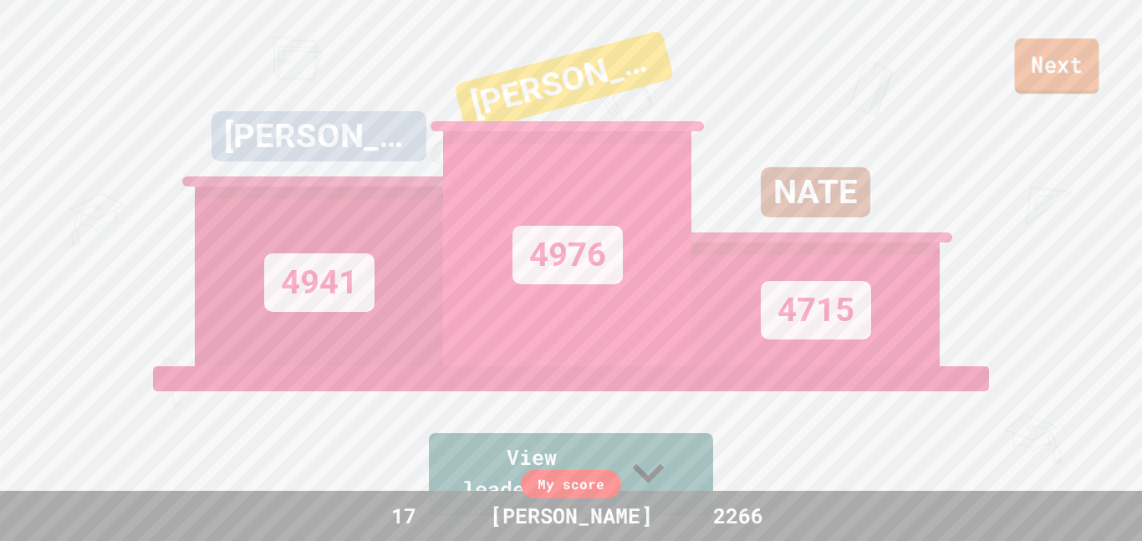
click at [1042, 54] on link "Next" at bounding box center [1057, 65] width 84 height 55
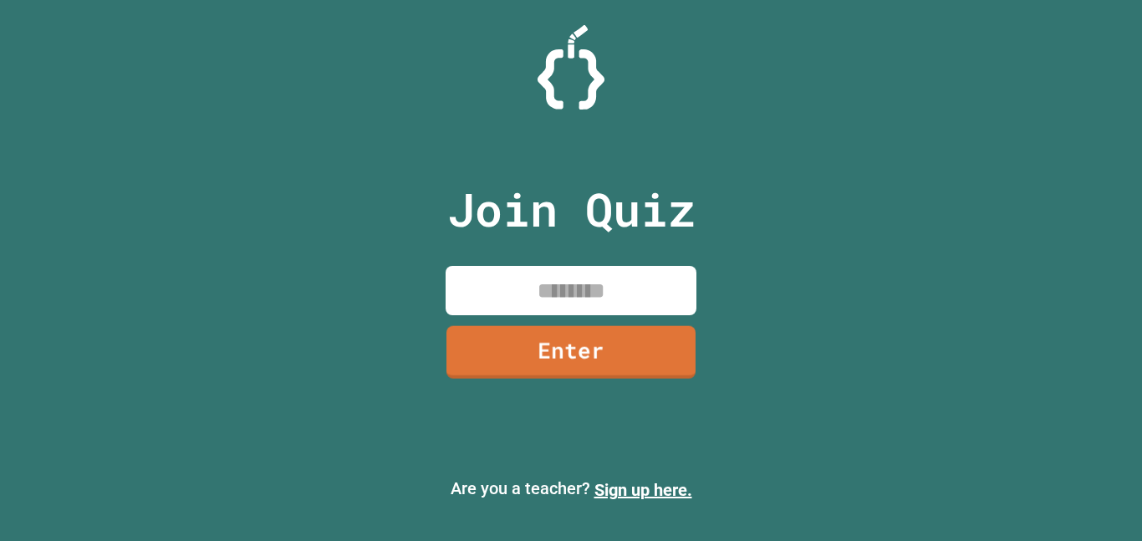
click at [607, 291] on input at bounding box center [571, 290] width 251 height 49
type input "********"
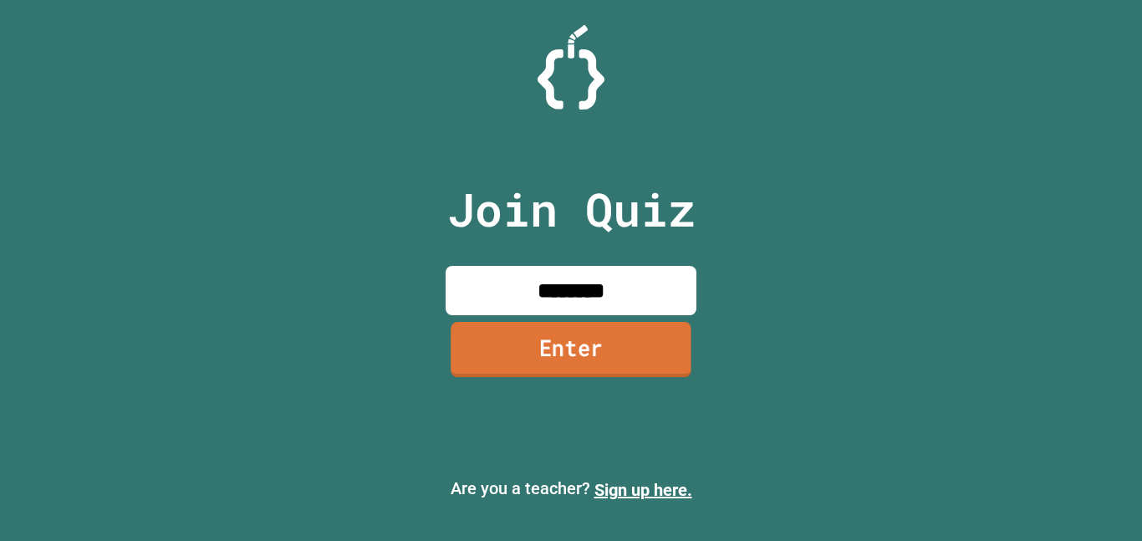
click at [573, 333] on link "Enter" at bounding box center [571, 349] width 241 height 55
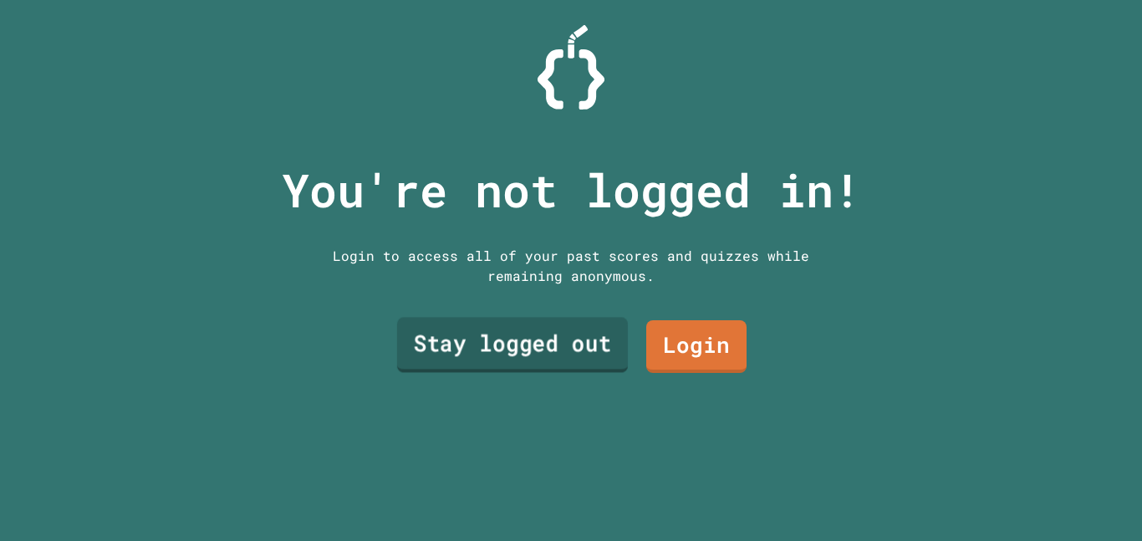
click at [574, 334] on link "Stay logged out" at bounding box center [512, 345] width 231 height 55
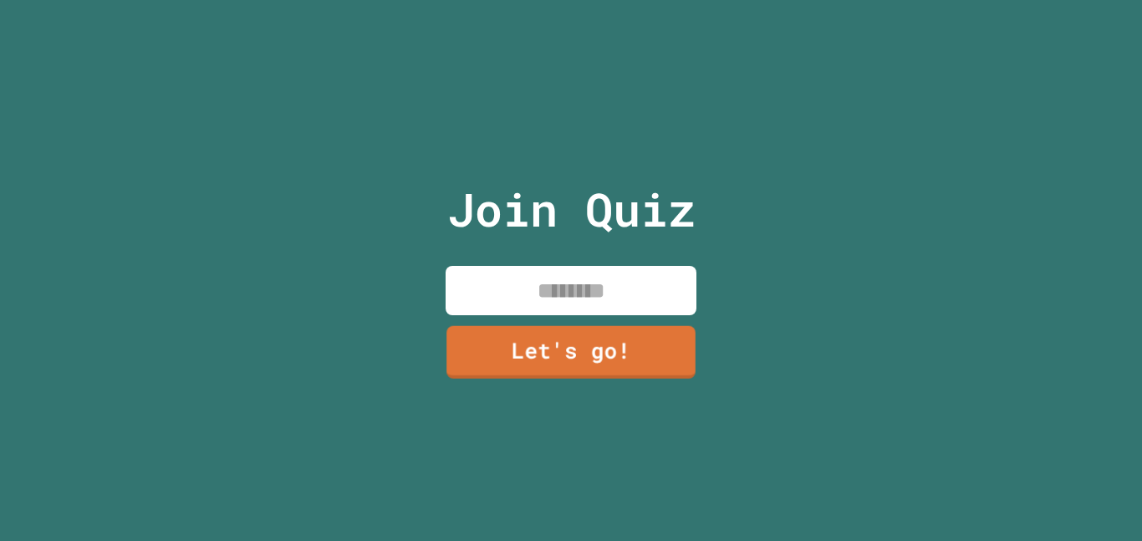
click at [611, 276] on input at bounding box center [571, 290] width 251 height 49
type input "*****"
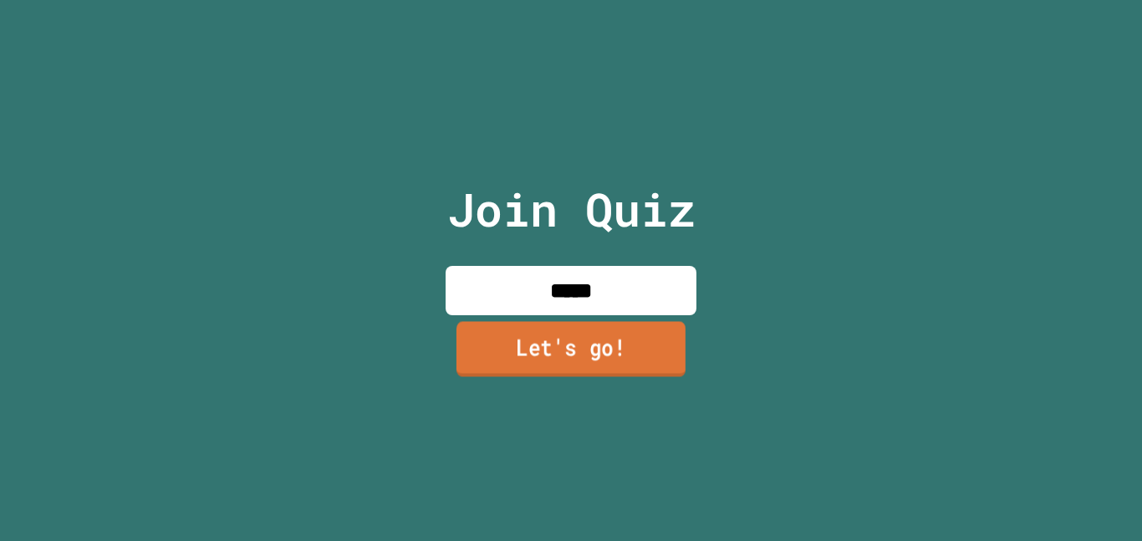
click at [633, 341] on link "Let's go!" at bounding box center [571, 348] width 229 height 55
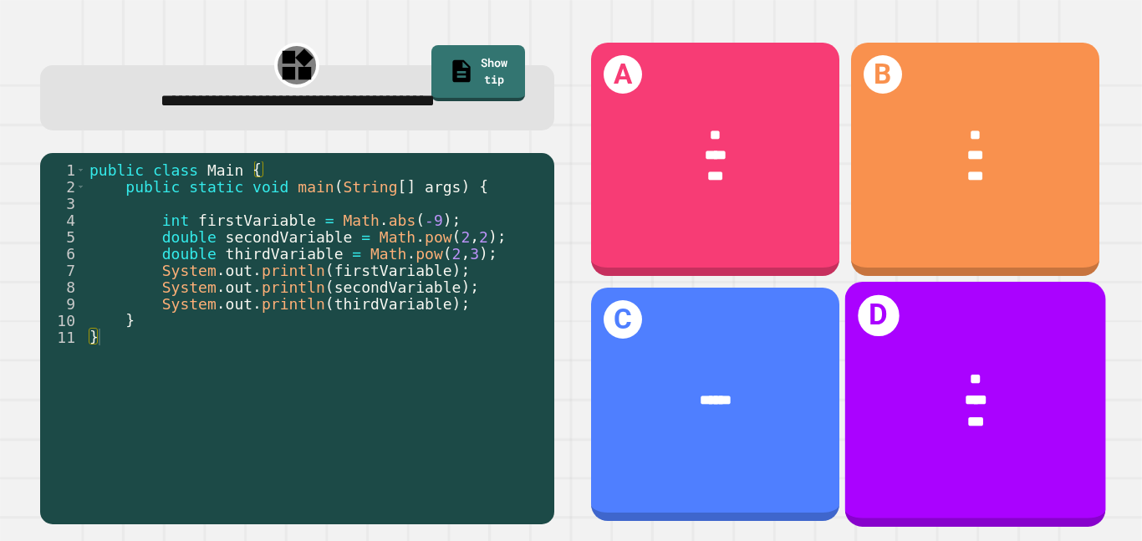
click at [901, 344] on div "* *** ***" at bounding box center [974, 400] width 261 height 123
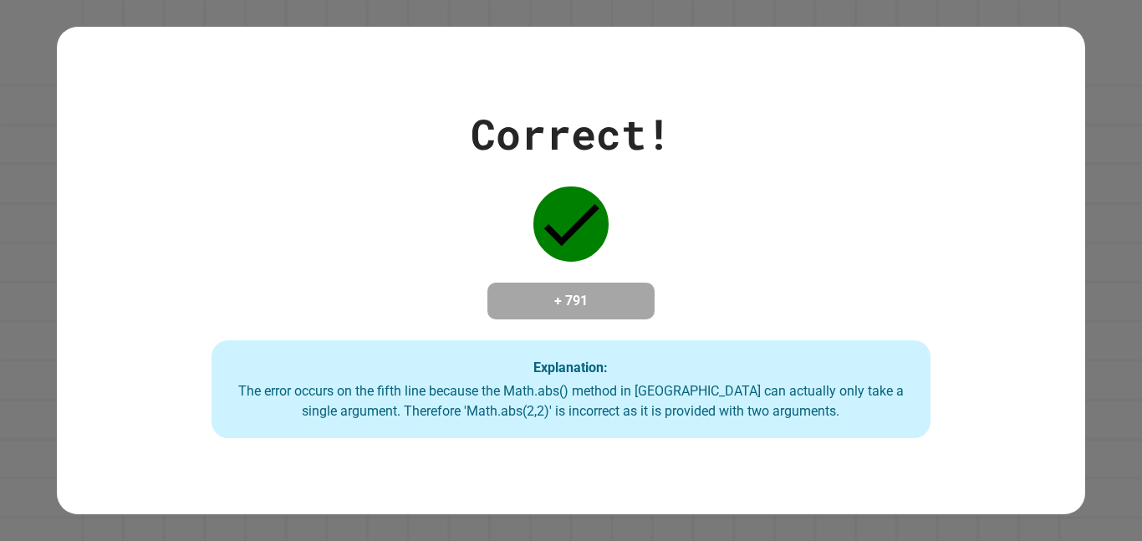
click at [1112, 294] on div "Correct! + 791 Explanation: The error occurs on the fifth line because the Math…" at bounding box center [571, 270] width 1142 height 541
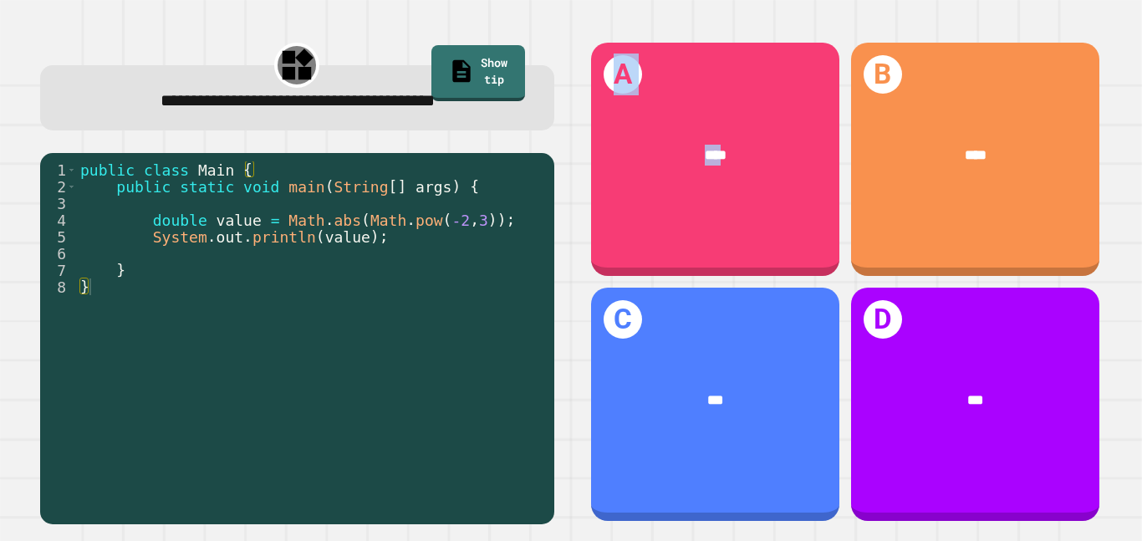
drag, startPoint x: 719, startPoint y: 194, endPoint x: 545, endPoint y: 359, distance: 239.5
click at [545, 359] on div "**********" at bounding box center [571, 282] width 1096 height 518
click at [553, 365] on div "**********" at bounding box center [297, 282] width 548 height 518
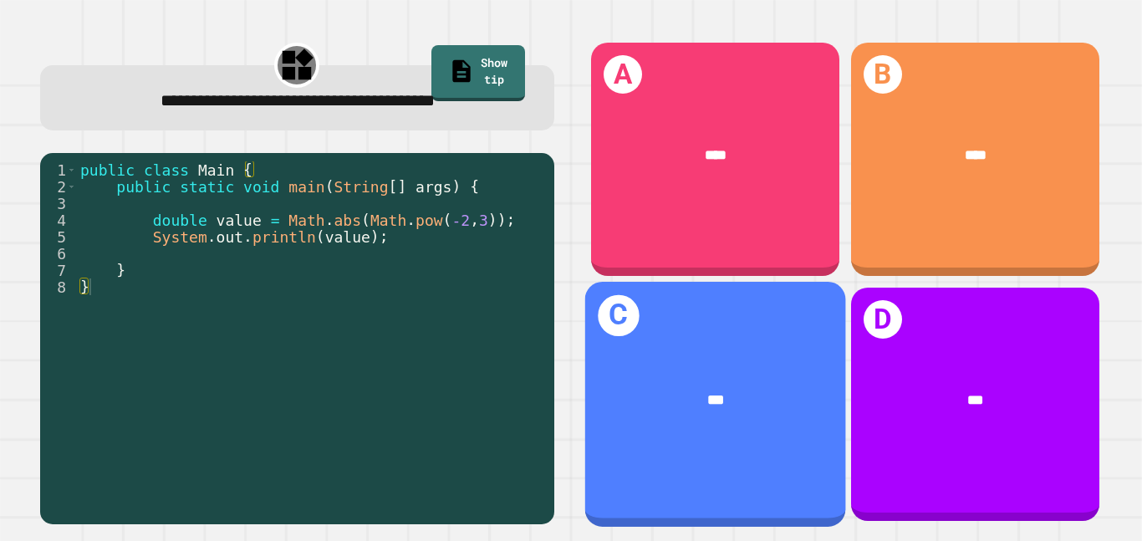
click at [630, 375] on div "***" at bounding box center [714, 399] width 261 height 79
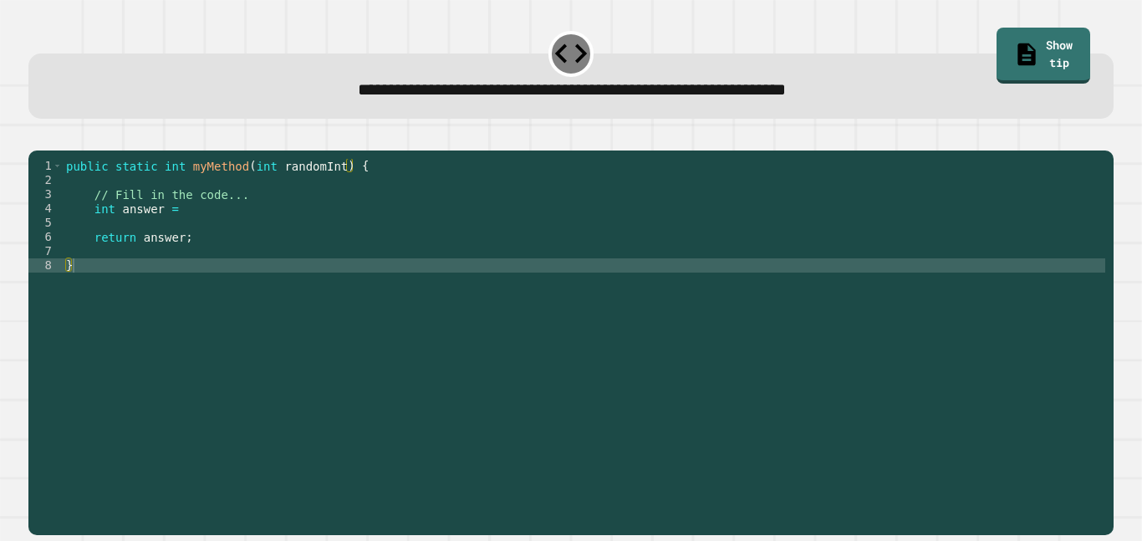
click at [543, 241] on div "public static int myMethod ( int randomInt ) { // Fill in the code... int answe…" at bounding box center [584, 336] width 1043 height 355
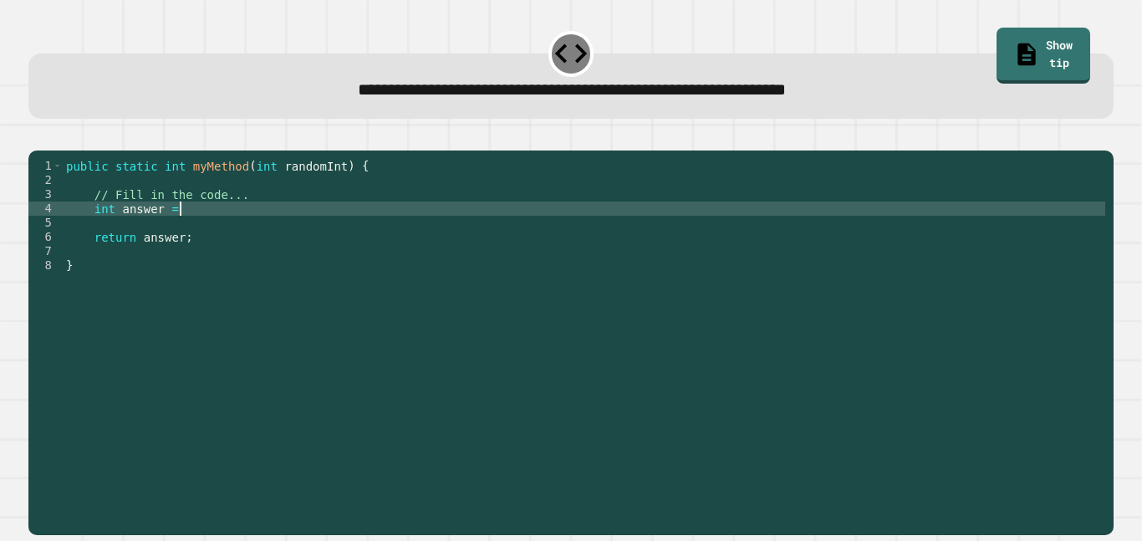
click at [547, 225] on div "public static int myMethod ( int randomInt ) { // Fill in the code... int answe…" at bounding box center [584, 336] width 1043 height 355
click at [550, 219] on div "public static int myMethod ( int randomInt ) { // Fill in the code... int answe…" at bounding box center [584, 336] width 1043 height 355
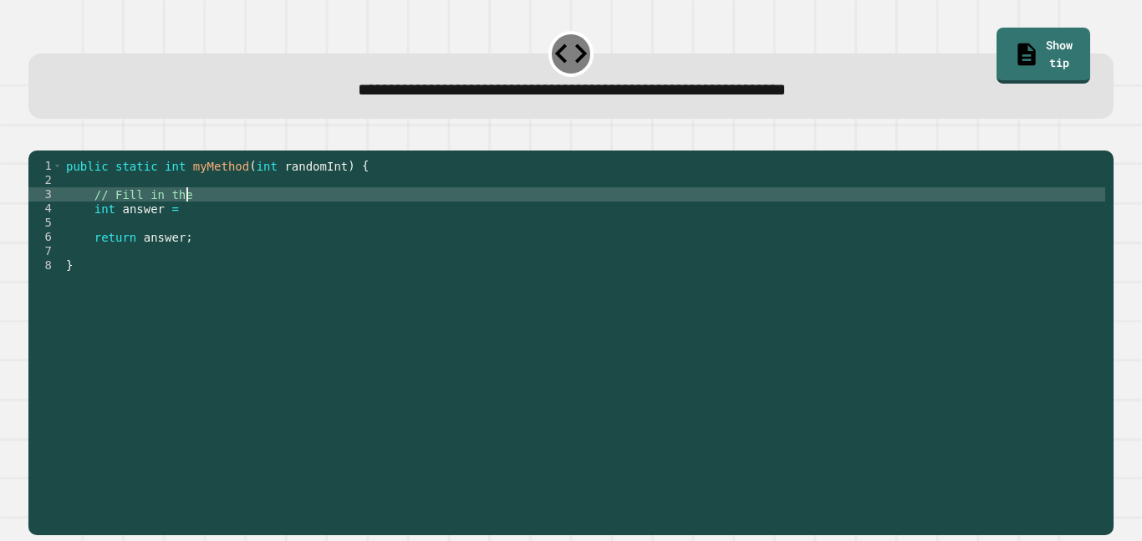
click at [491, 234] on div "public static int myMethod ( int randomInt ) { // Fill in the int answer = retu…" at bounding box center [584, 336] width 1043 height 355
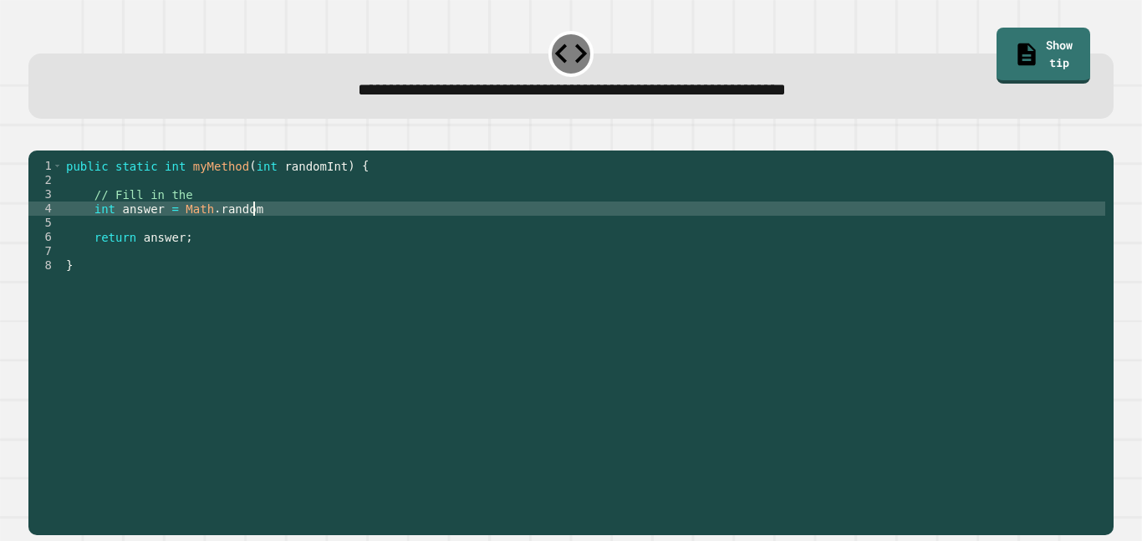
scroll to position [0, 23]
click at [178, 232] on div "public static int myMethod ( int randomInt ) { // Fill in the int answer = Math…" at bounding box center [584, 336] width 1043 height 355
click at [260, 233] on div "public static int myMethod ( int randomInt ) { // Fill in the int answer = ( Ma…" at bounding box center [584, 336] width 1043 height 355
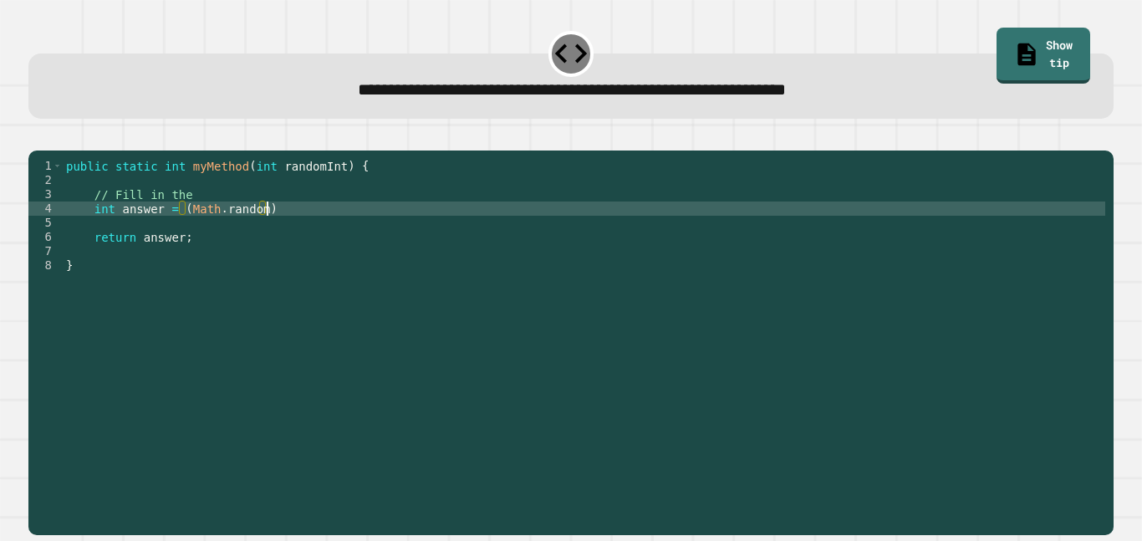
click at [177, 233] on div "public static int myMethod ( int randomInt ) { // Fill in the int answer = ( Ma…" at bounding box center [584, 336] width 1043 height 355
click at [295, 237] on div "public static int myMethod ( int randomInt ) { // Fill in the int answer = abs …" at bounding box center [584, 336] width 1043 height 355
click at [37, 137] on icon "button" at bounding box center [37, 137] width 0 height 0
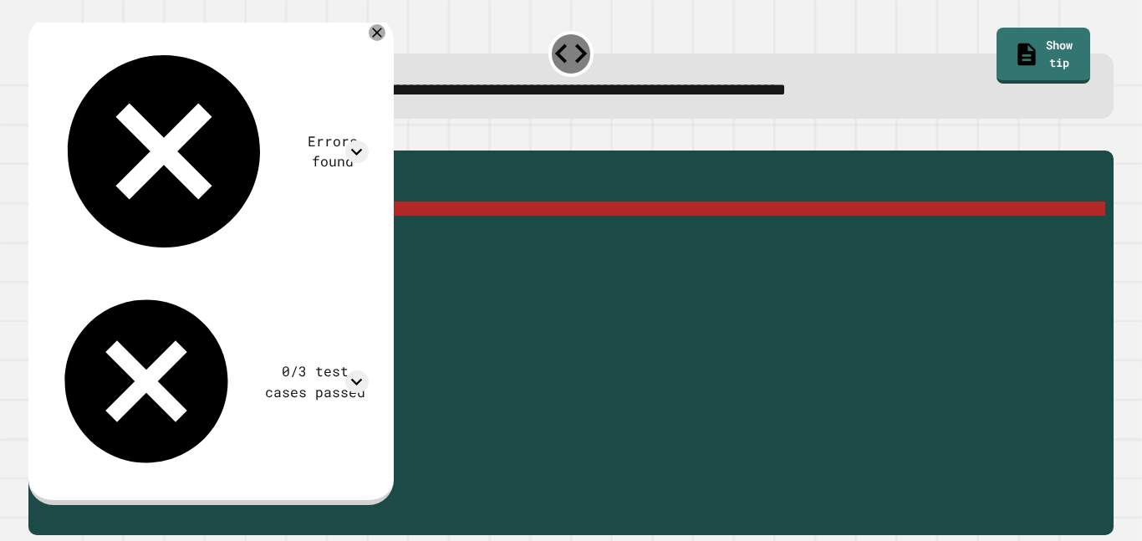
click at [214, 232] on div "public static int myMethod ( int randomInt ) { // Fill in the int answer = abs …" at bounding box center [584, 336] width 1043 height 355
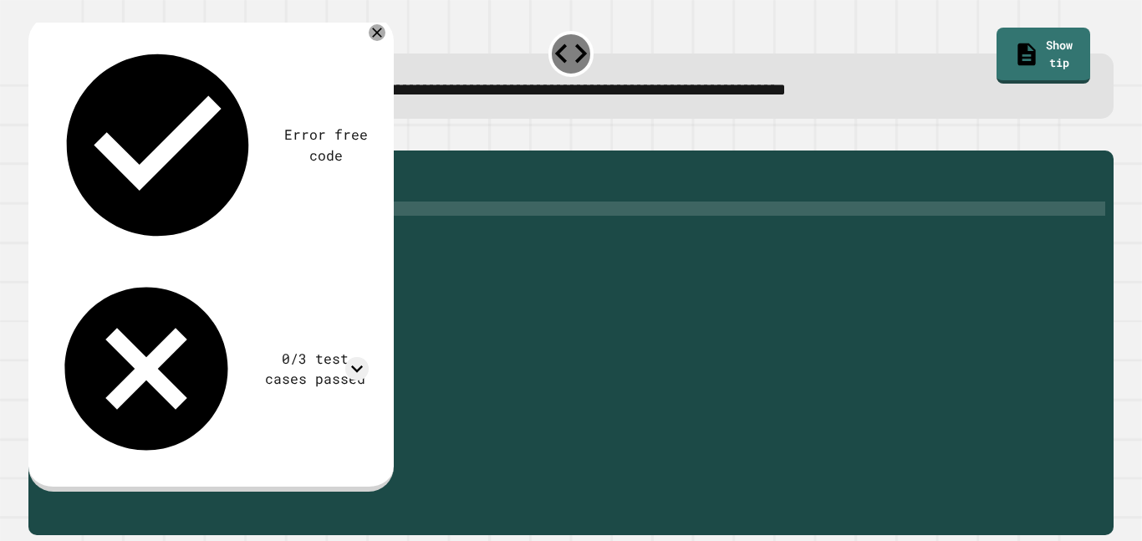
scroll to position [0, 19]
click at [53, 146] on icon "button" at bounding box center [47, 147] width 9 height 12
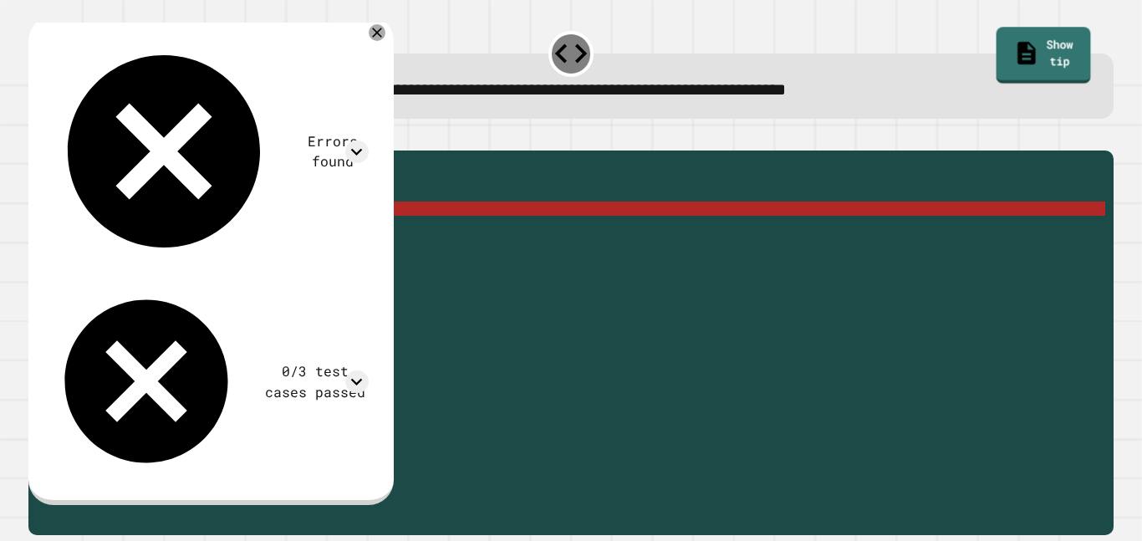
click at [1048, 28] on link "Show tip" at bounding box center [1043, 56] width 94 height 56
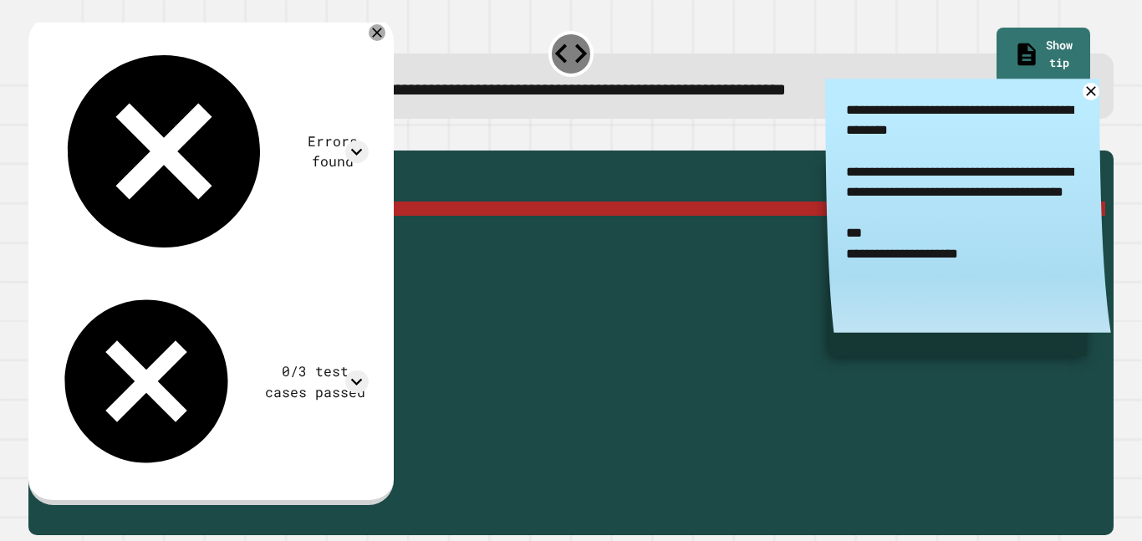
click at [181, 235] on div "public static int myMethod ( int randomInt ) { // Fill in the int answer = abs …" at bounding box center [584, 336] width 1043 height 355
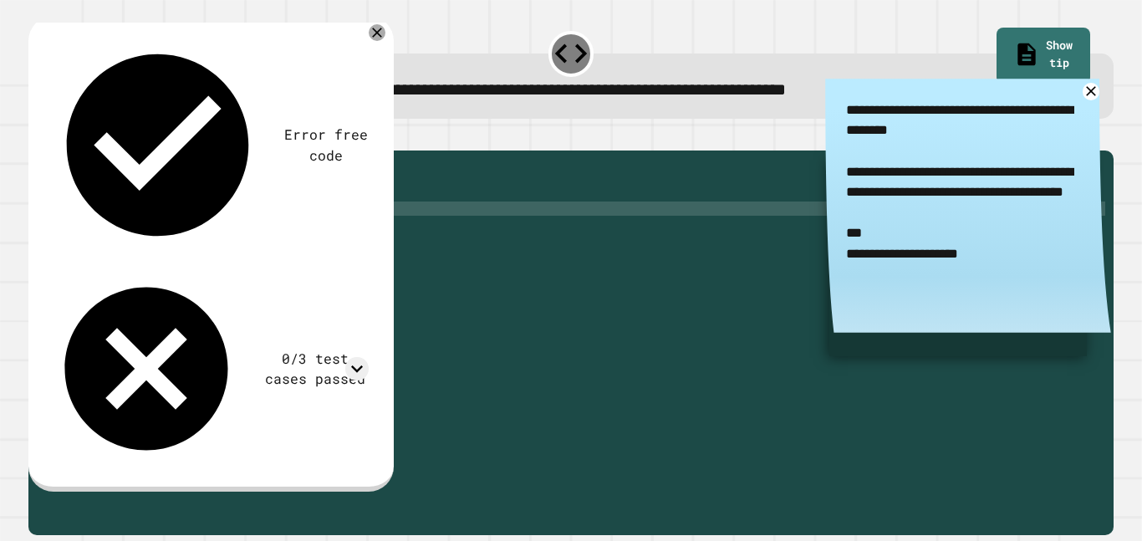
click at [37, 137] on icon "button" at bounding box center [37, 137] width 0 height 0
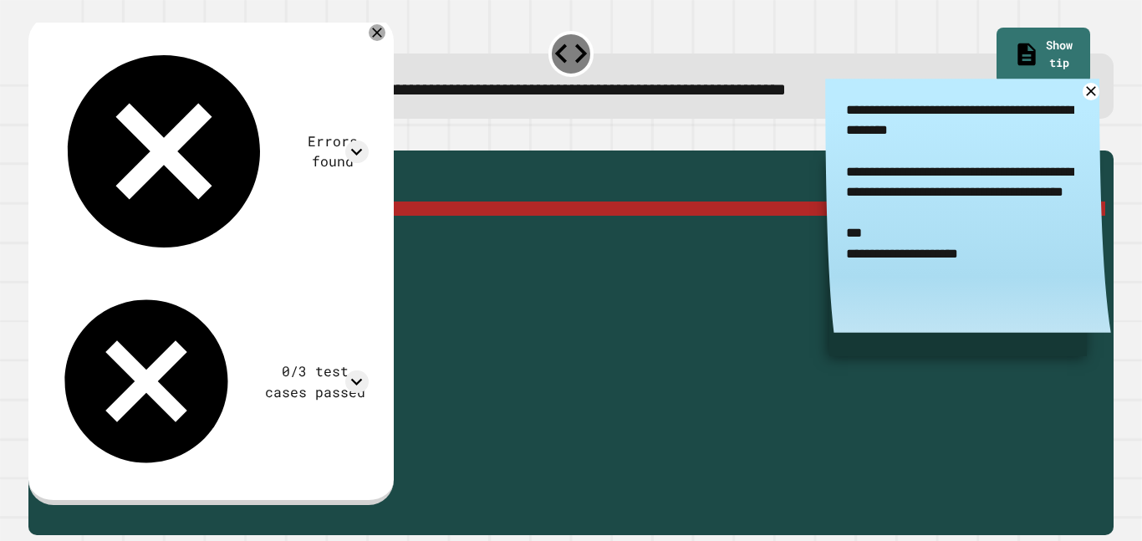
click at [245, 236] on div "public static int myMethod ( int randomInt ) { // Fill in the int answer = Math…" at bounding box center [584, 336] width 1043 height 355
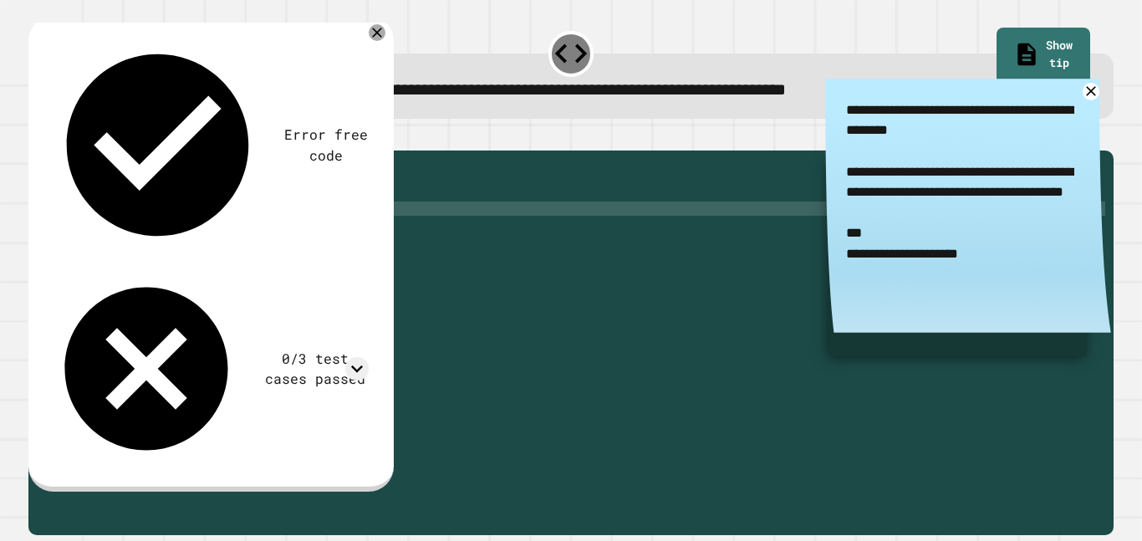
scroll to position [0, 23]
type textarea "**********"
click at [37, 137] on icon "button" at bounding box center [37, 137] width 0 height 0
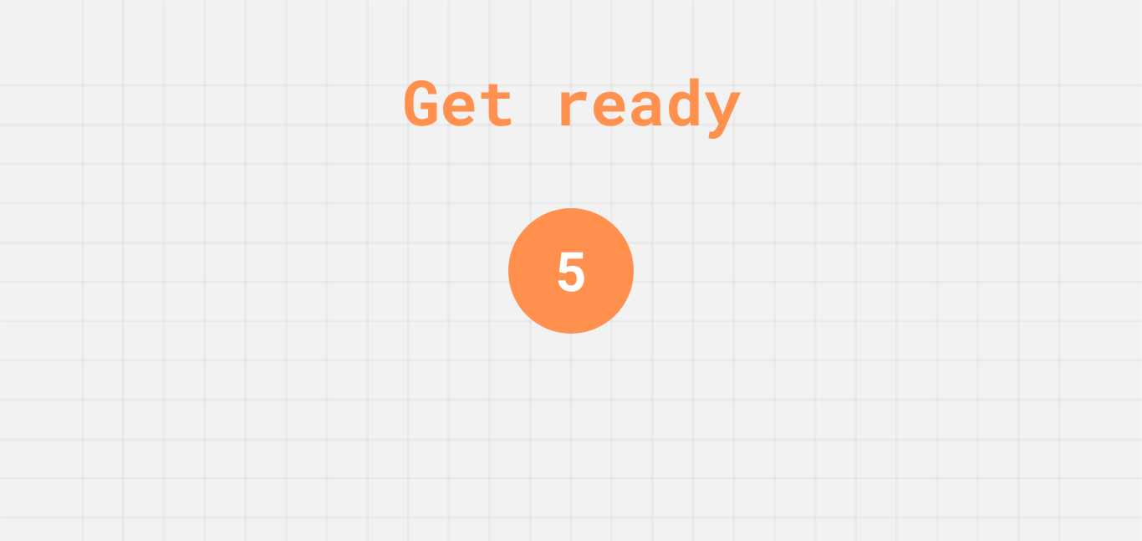
scroll to position [0, 0]
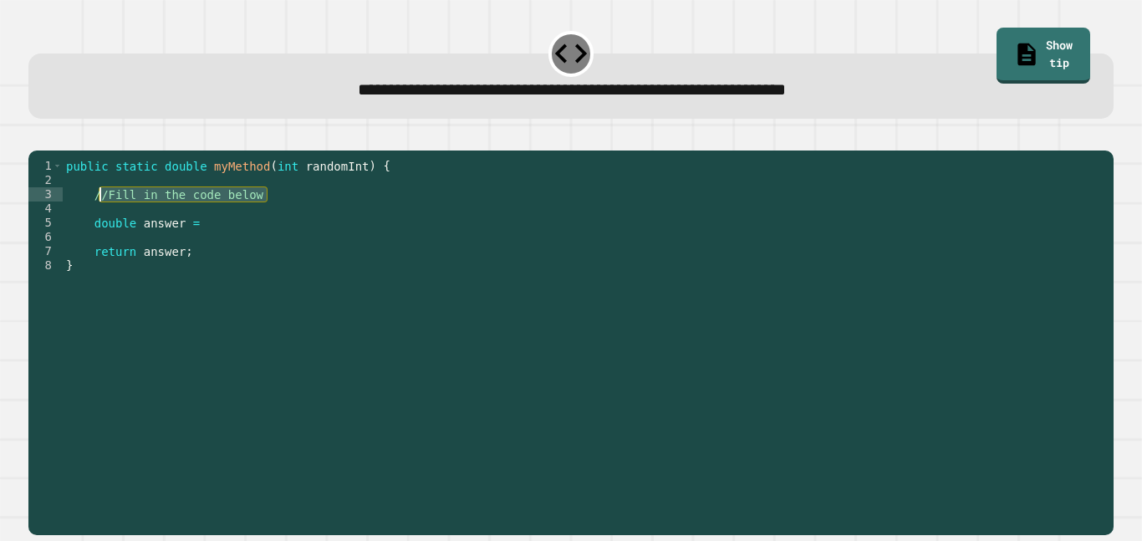
drag, startPoint x: 372, startPoint y: 215, endPoint x: 94, endPoint y: 220, distance: 277.6
click at [94, 220] on div "public static double myMethod ( int randomInt ) { //Fill in the code below doub…" at bounding box center [584, 336] width 1043 height 355
click at [196, 252] on div "public static double myMethod ( int randomInt ) { //Fill in the code below doub…" at bounding box center [584, 336] width 1043 height 355
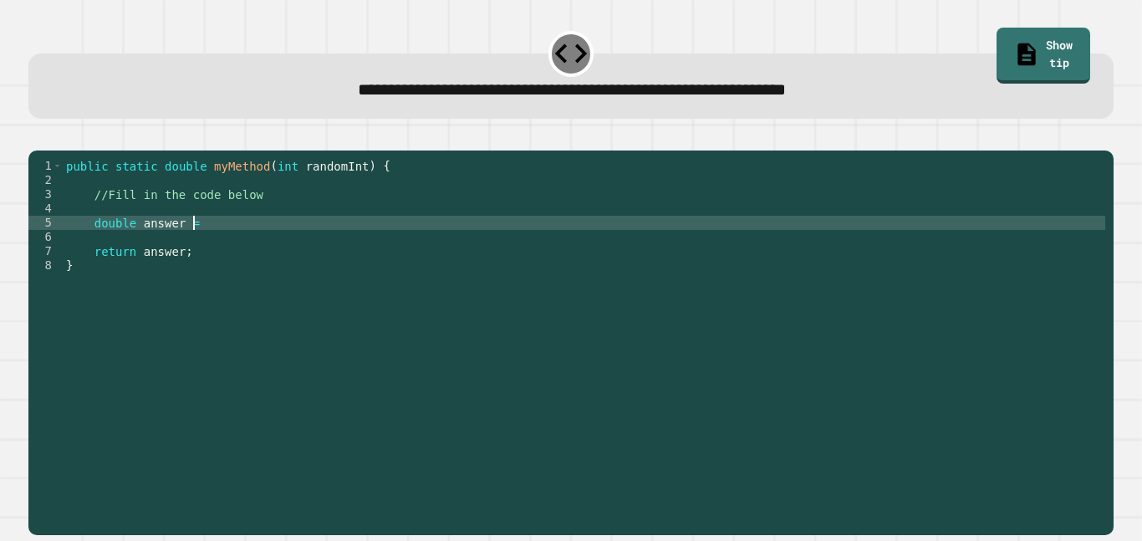
click at [206, 246] on div "public static double myMethod ( int randomInt ) { //Fill in the code below doub…" at bounding box center [584, 336] width 1043 height 355
click at [1026, 54] on link "Show tip" at bounding box center [1043, 53] width 90 height 59
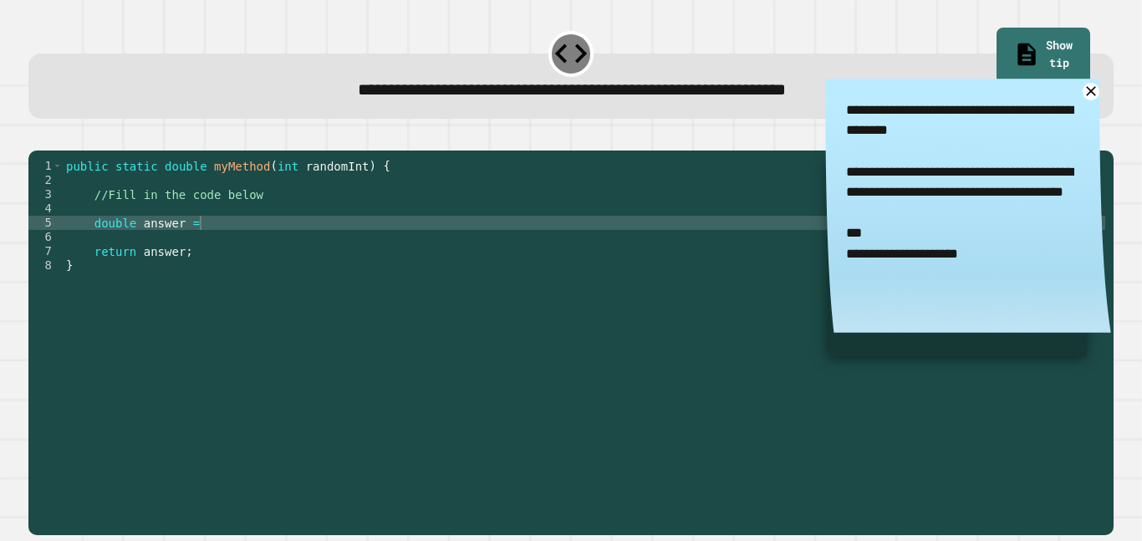
click at [305, 251] on div "public static double myMethod ( int randomInt ) { //Fill in the code below doub…" at bounding box center [584, 336] width 1043 height 355
click at [345, 245] on div "public static double myMethod ( int randomInt ) { //Fill in the code below doub…" at bounding box center [584, 336] width 1043 height 355
type textarea "**********"
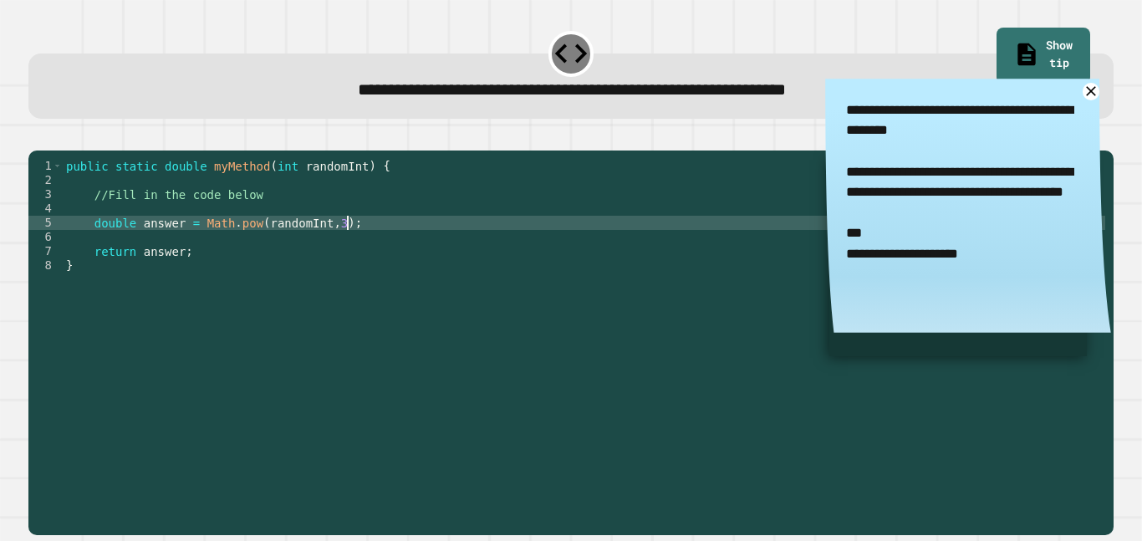
click at [37, 137] on icon "button" at bounding box center [37, 137] width 0 height 0
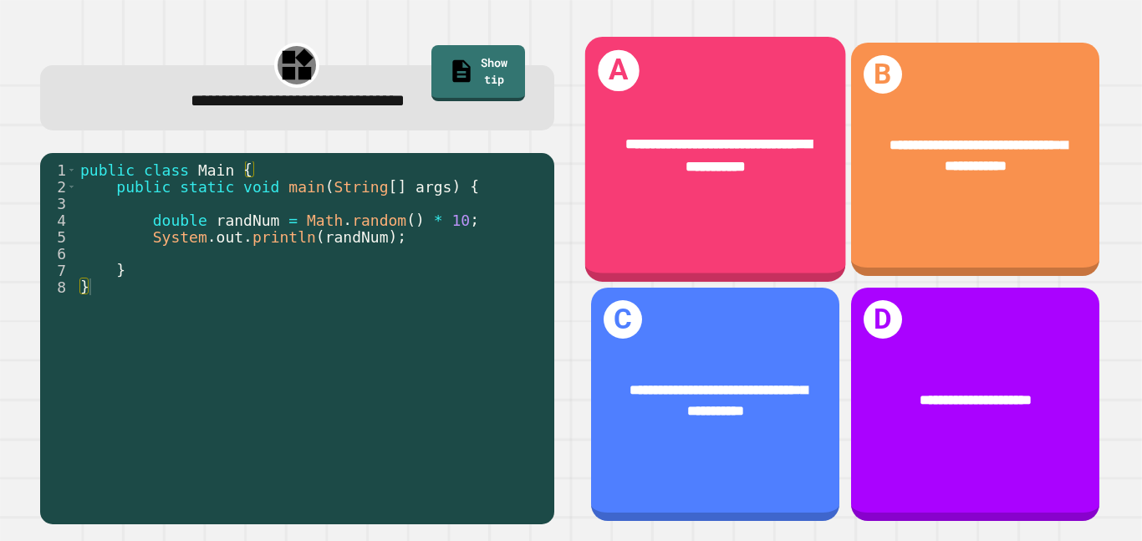
click at [754, 215] on div "**********" at bounding box center [714, 159] width 261 height 245
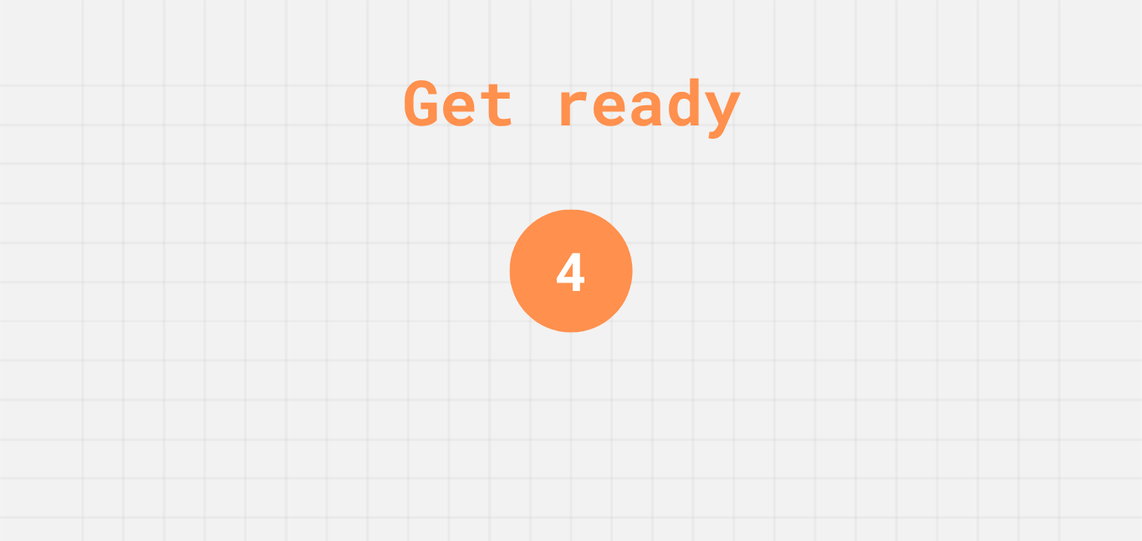
scroll to position [0, 0]
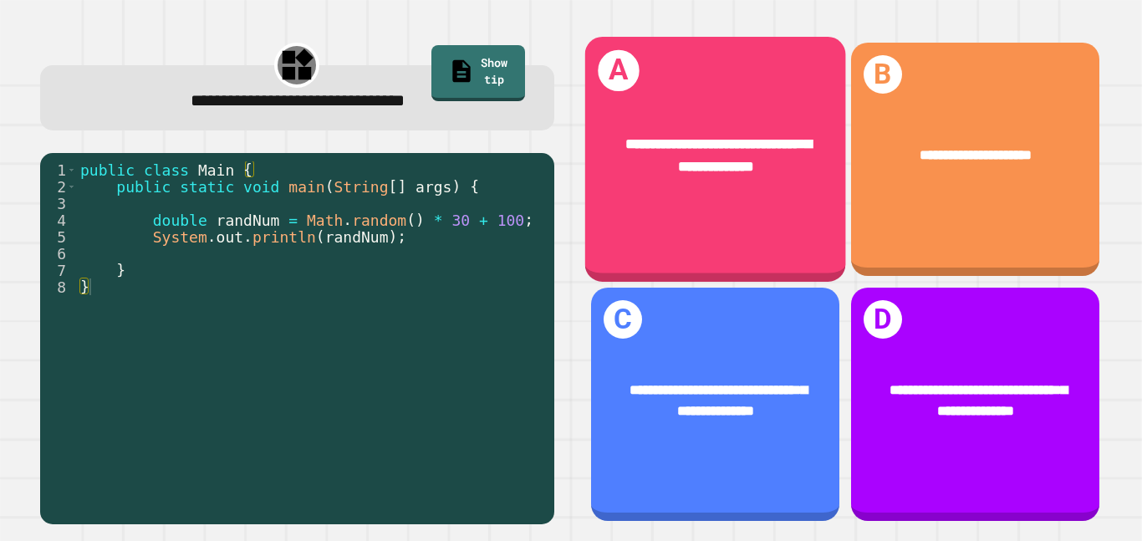
click at [769, 203] on div "**********" at bounding box center [714, 155] width 261 height 101
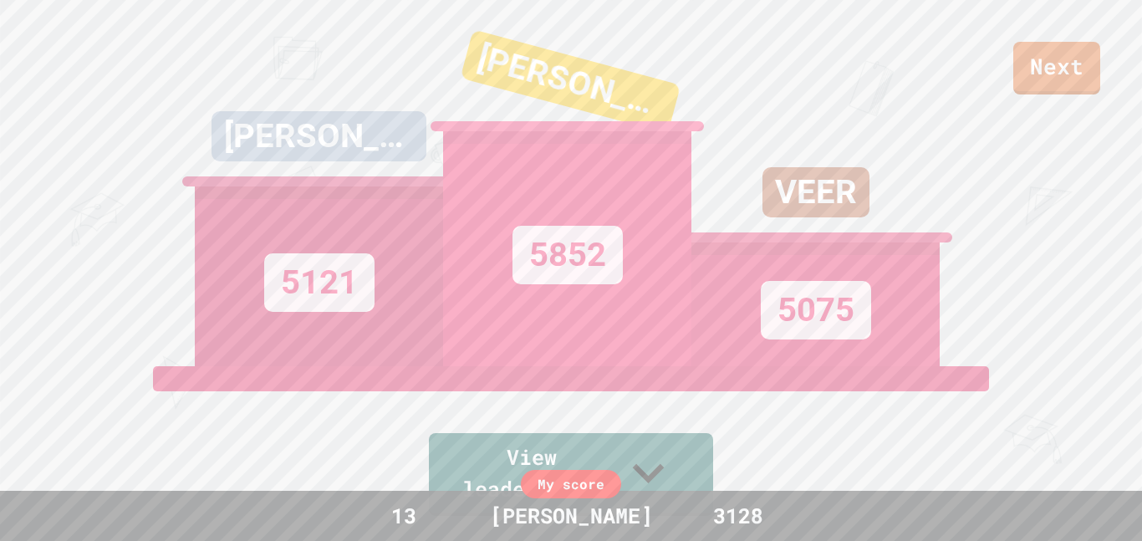
scroll to position [304, 0]
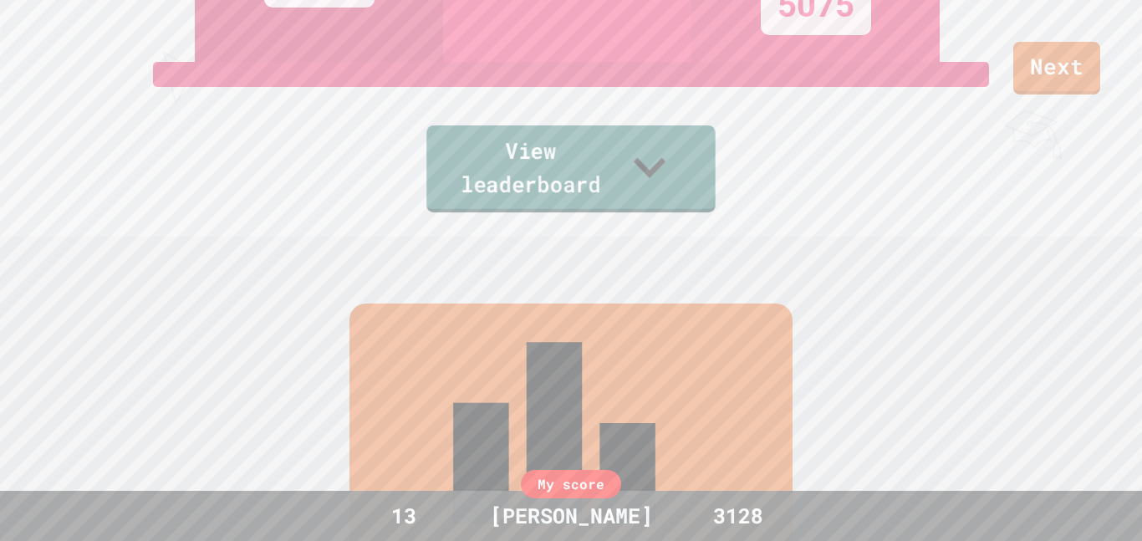
click at [681, 189] on icon at bounding box center [650, 168] width 64 height 66
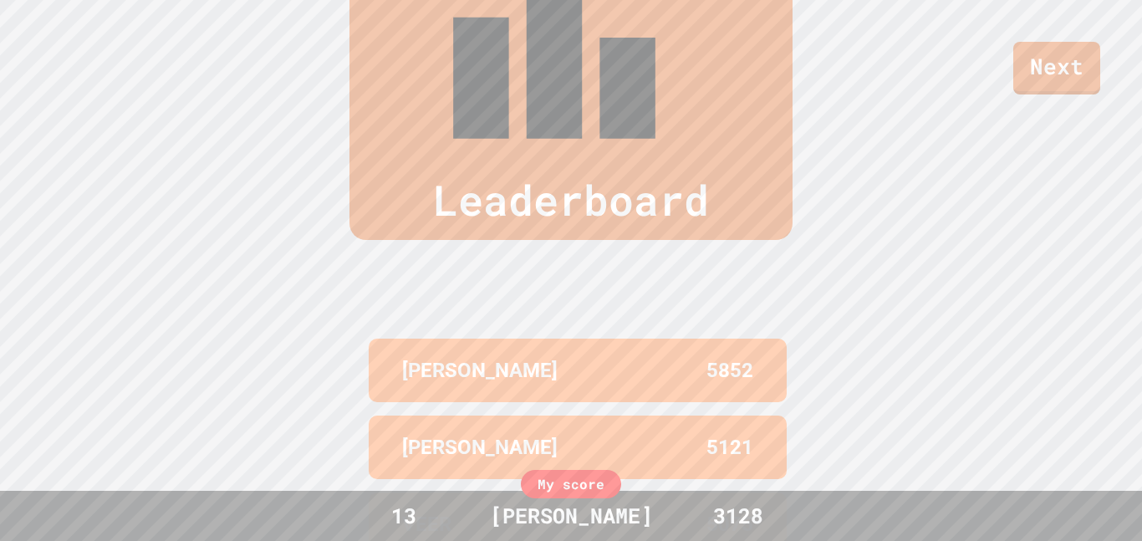
scroll to position [0, 0]
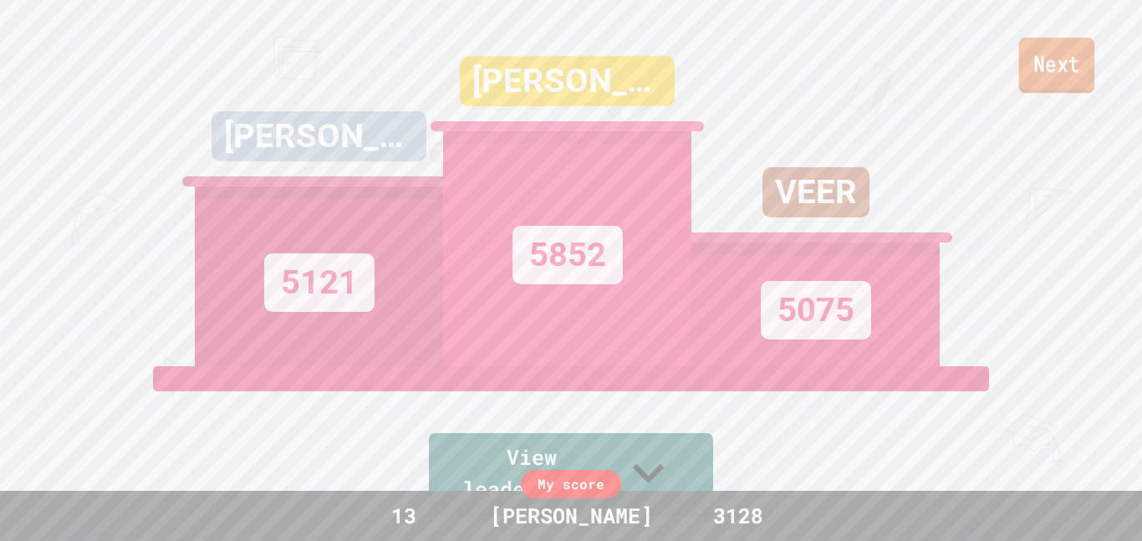
click at [1098, 83] on div "Next" at bounding box center [571, 47] width 1142 height 94
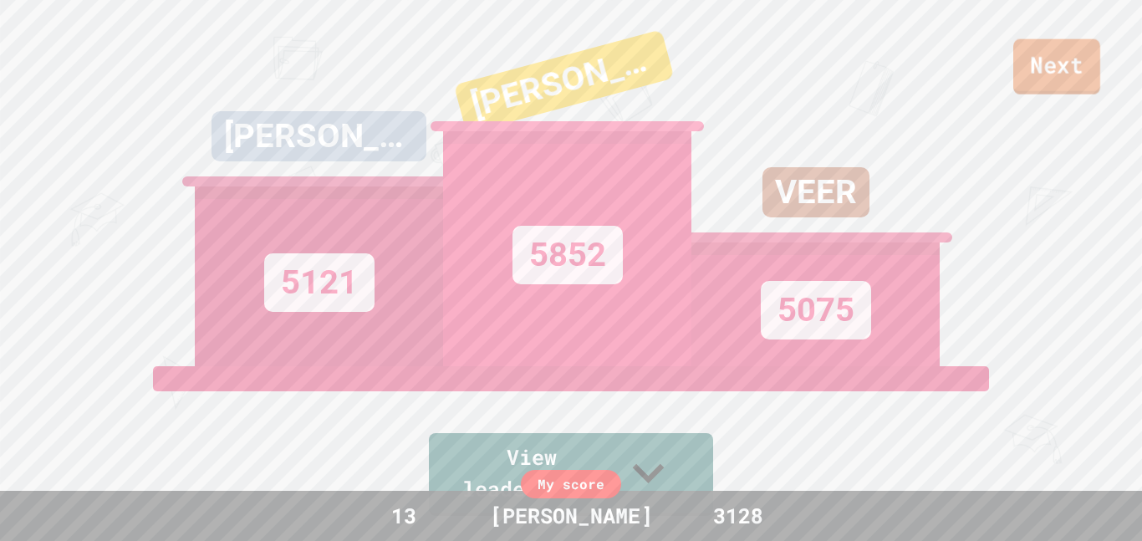
click at [1099, 84] on link "Next" at bounding box center [1056, 66] width 87 height 55
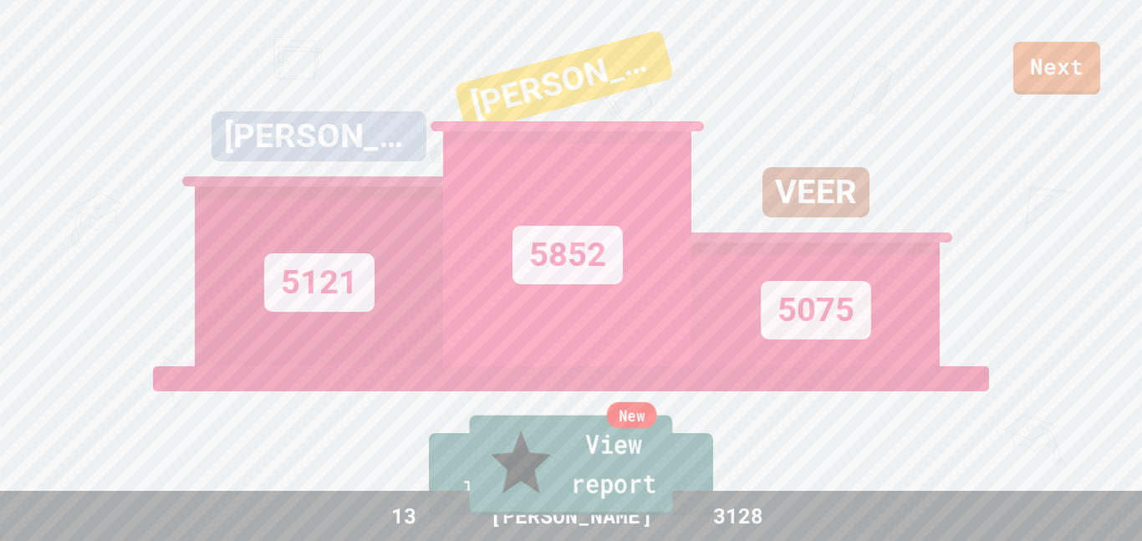
click at [661, 511] on link "New View report" at bounding box center [571, 466] width 203 height 100
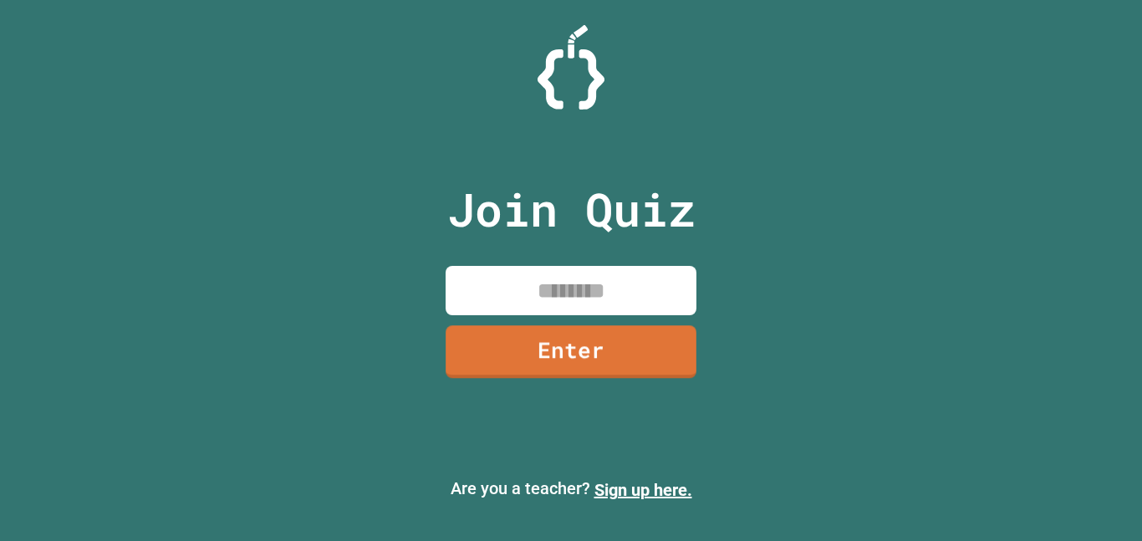
click at [620, 288] on input at bounding box center [571, 290] width 251 height 49
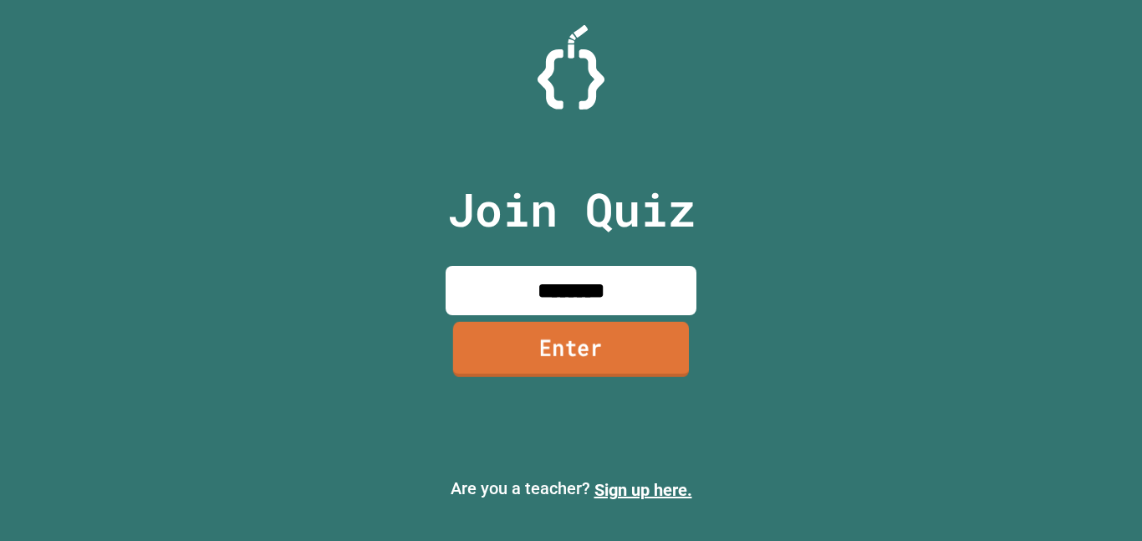
type input "********"
click at [619, 371] on link "Enter" at bounding box center [571, 349] width 236 height 55
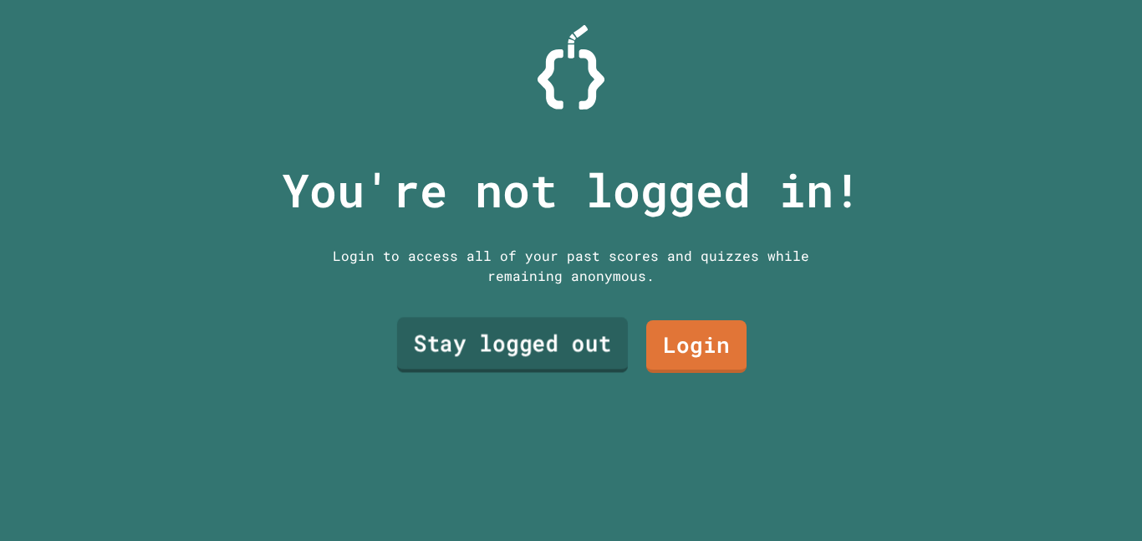
click at [620, 372] on div "Stay logged out Login" at bounding box center [571, 346] width 368 height 69
click at [565, 354] on link "Stay logged out" at bounding box center [513, 344] width 222 height 55
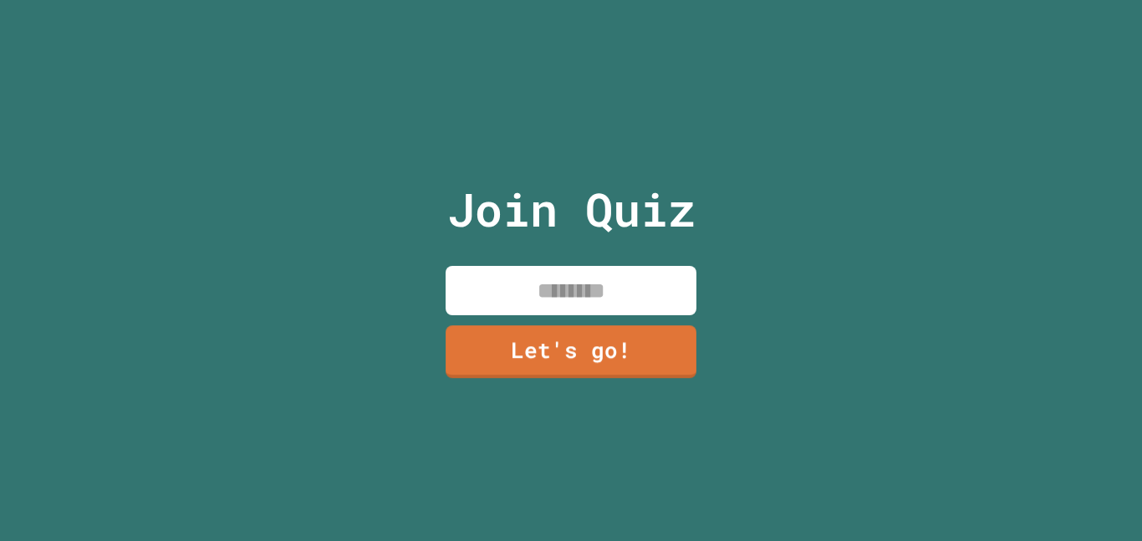
click at [635, 277] on input at bounding box center [571, 290] width 251 height 49
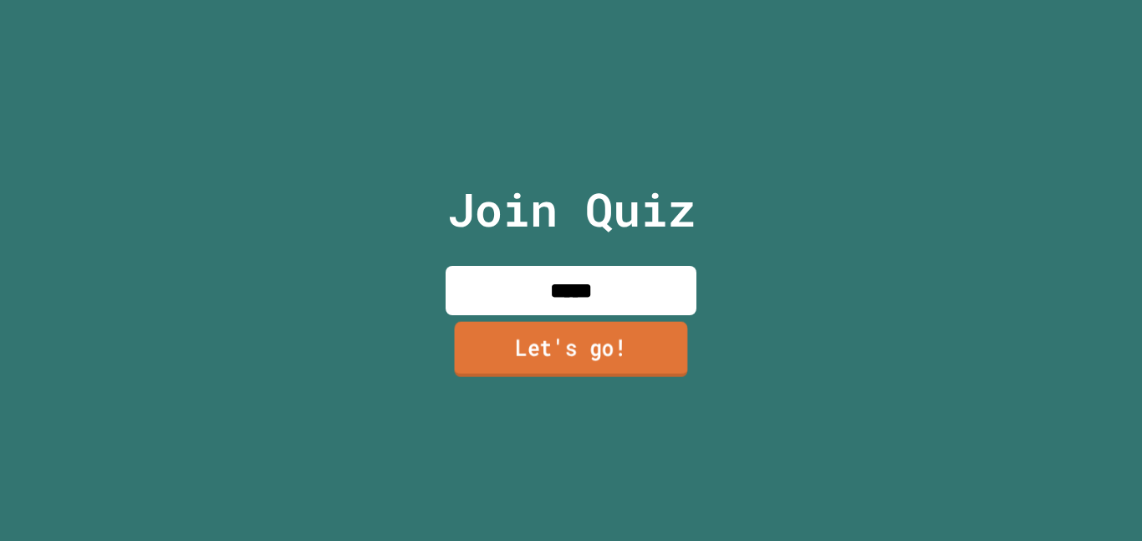
type input "*****"
click at [623, 339] on link "Let's go!" at bounding box center [571, 348] width 233 height 55
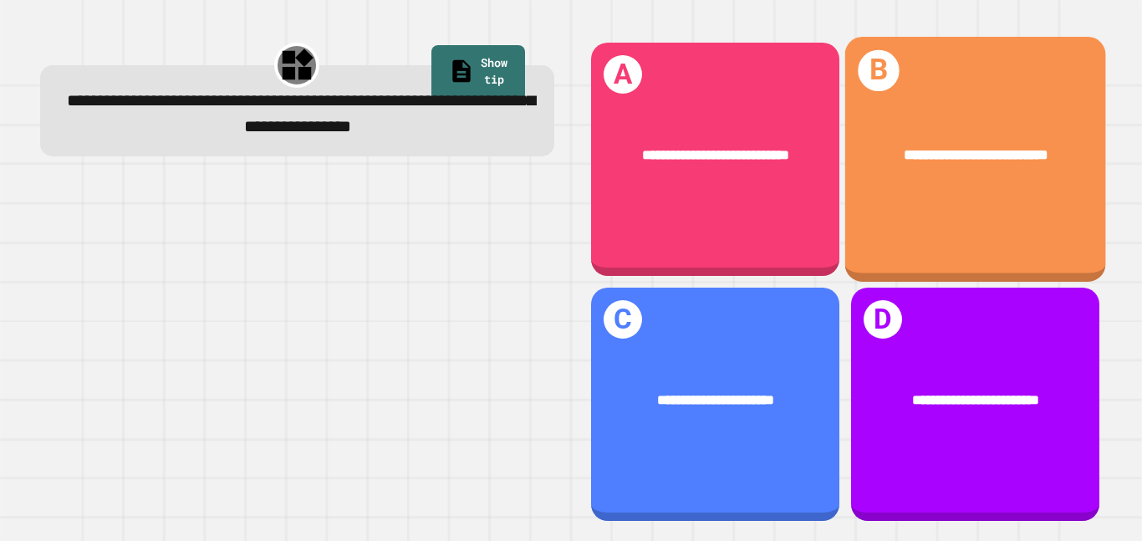
click at [865, 166] on div "**********" at bounding box center [974, 154] width 261 height 79
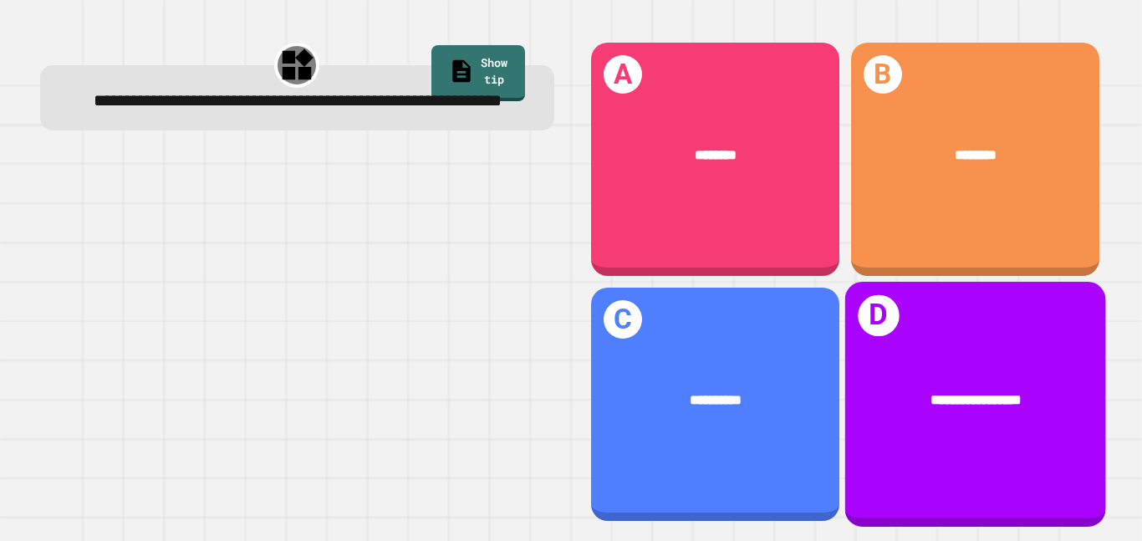
click at [972, 331] on div "**********" at bounding box center [974, 404] width 261 height 245
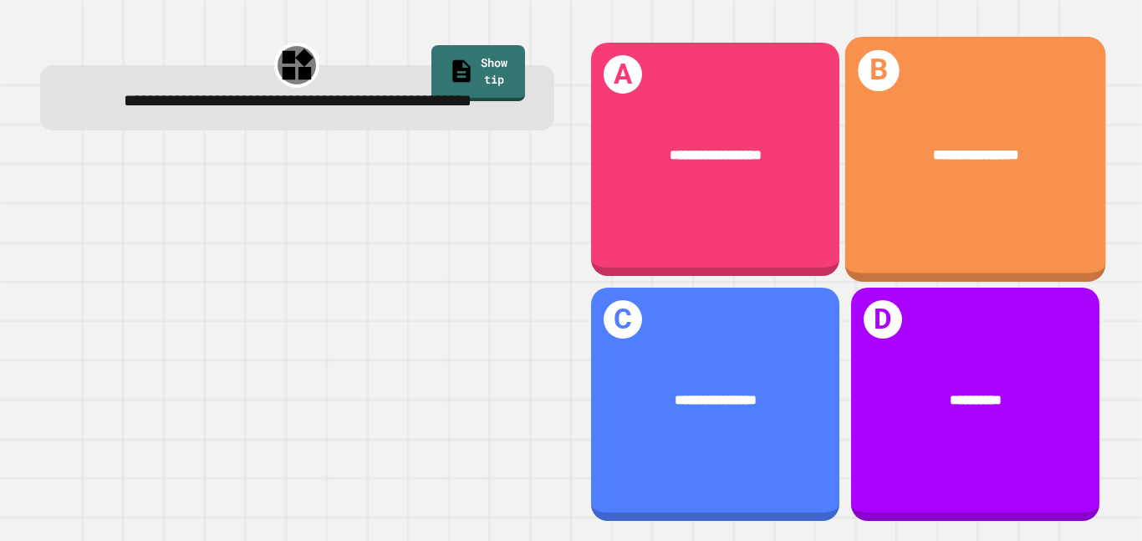
click at [931, 209] on div "**********" at bounding box center [974, 159] width 261 height 245
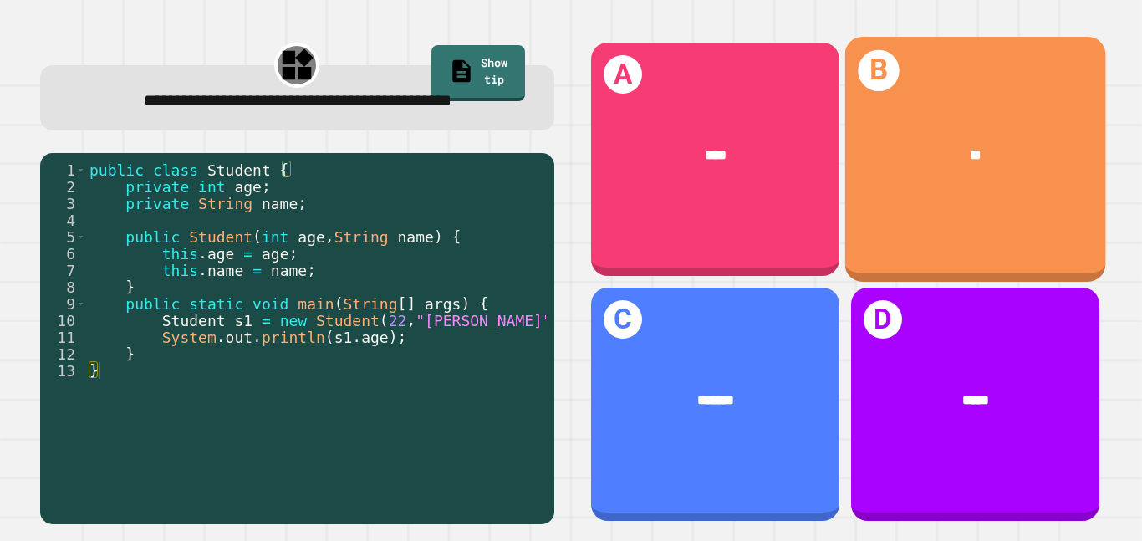
click at [873, 232] on div "B **" at bounding box center [974, 159] width 261 height 245
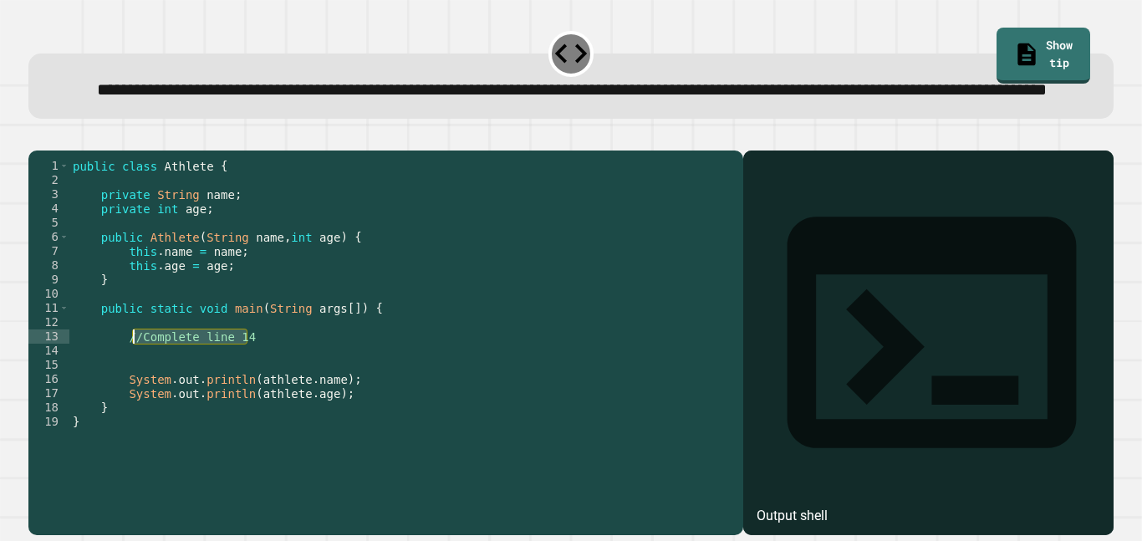
drag, startPoint x: 252, startPoint y: 383, endPoint x: 133, endPoint y: 388, distance: 119.7
click at [133, 388] on div "public class Athlete { private String name ; private int age ; public Athlete (…" at bounding box center [402, 322] width 666 height 327
type textarea "*"
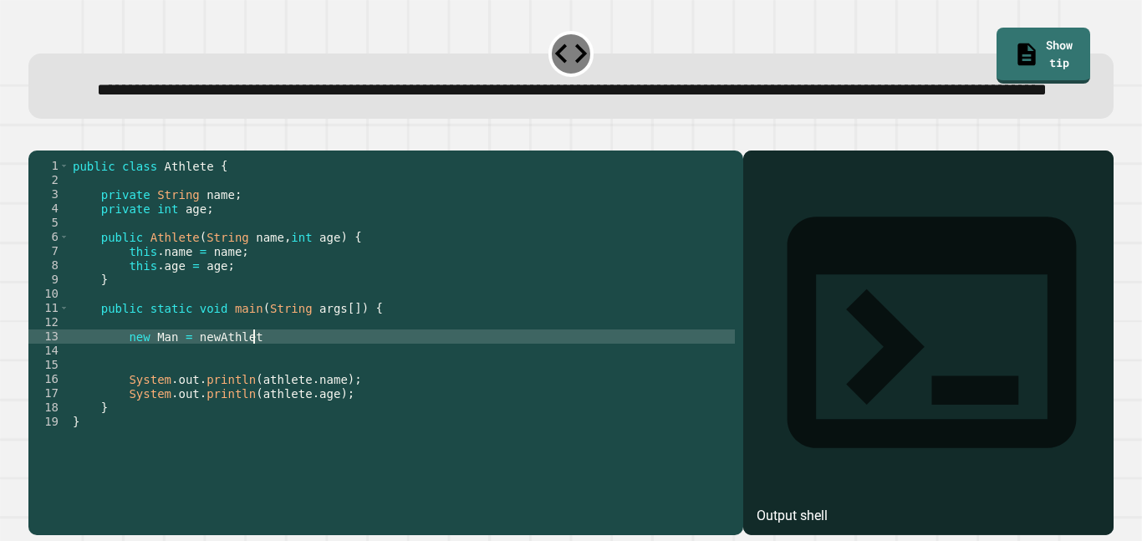
scroll to position [0, 23]
click at [159, 387] on div "public class Athlete { private String name ; private int age ; public Athlete (…" at bounding box center [402, 322] width 666 height 327
click at [327, 381] on div "public class Athlete { private String name ; private int age ; public Athlete (…" at bounding box center [402, 322] width 666 height 327
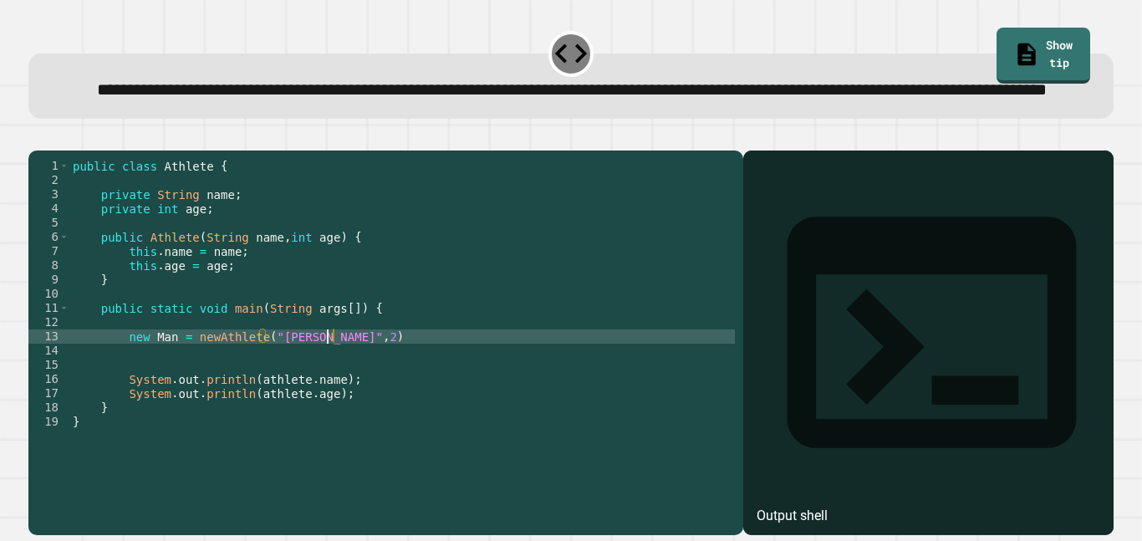
scroll to position [0, 33]
click at [298, 390] on div "public class Athlete { private String name ; private int age ; public Athlete (…" at bounding box center [402, 322] width 666 height 327
click at [463, 150] on div at bounding box center [570, 140] width 1085 height 20
click at [351, 388] on div "public class Athlete { private String name ; private int age ; public Athlete (…" at bounding box center [402, 322] width 666 height 327
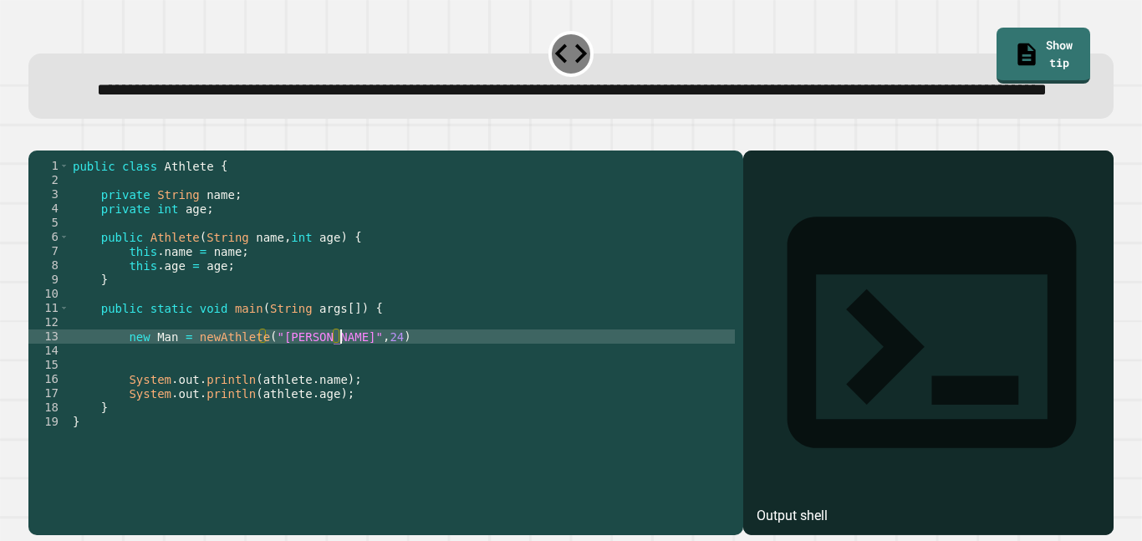
scroll to position [0, 33]
click at [53, 153] on icon "button" at bounding box center [47, 147] width 9 height 12
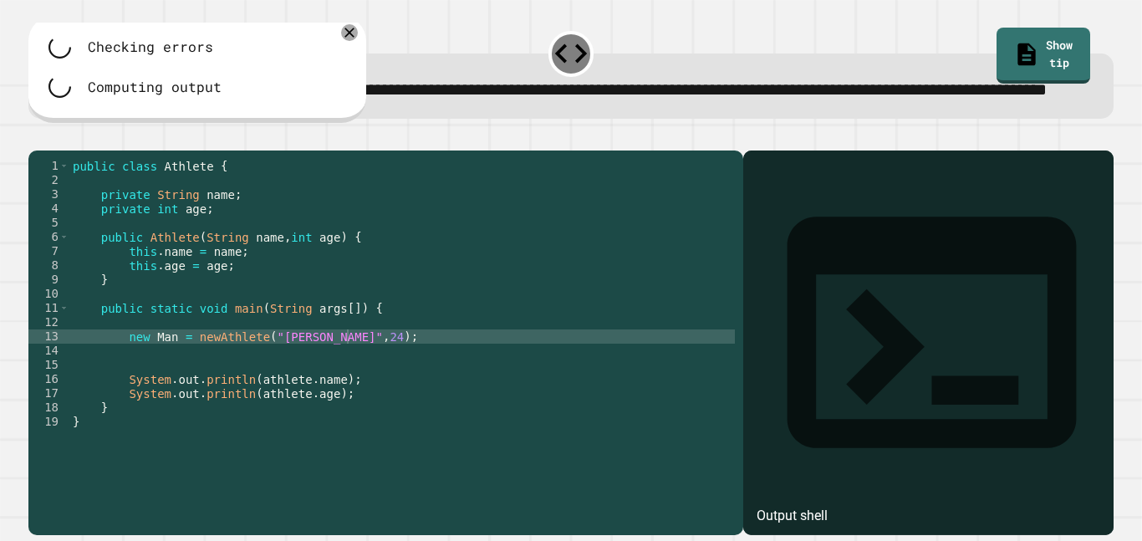
click at [370, 397] on div "public class Athlete { private String name ; private int age ; public Athlete (…" at bounding box center [402, 322] width 666 height 327
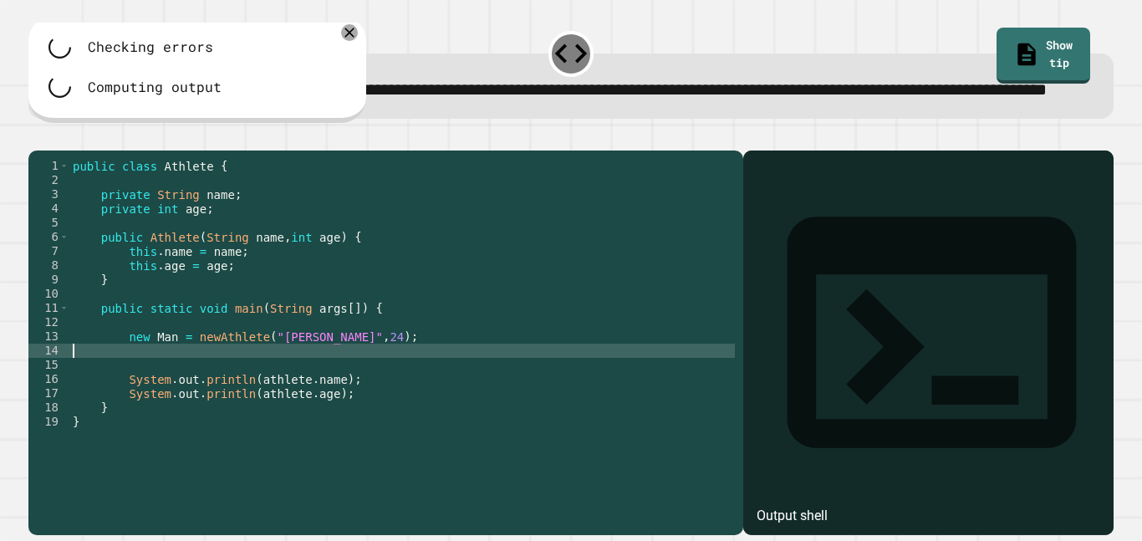
scroll to position [0, 0]
click at [372, 394] on div "public class Athlete { private String name ; private int age ; public Athlete (…" at bounding box center [402, 322] width 666 height 327
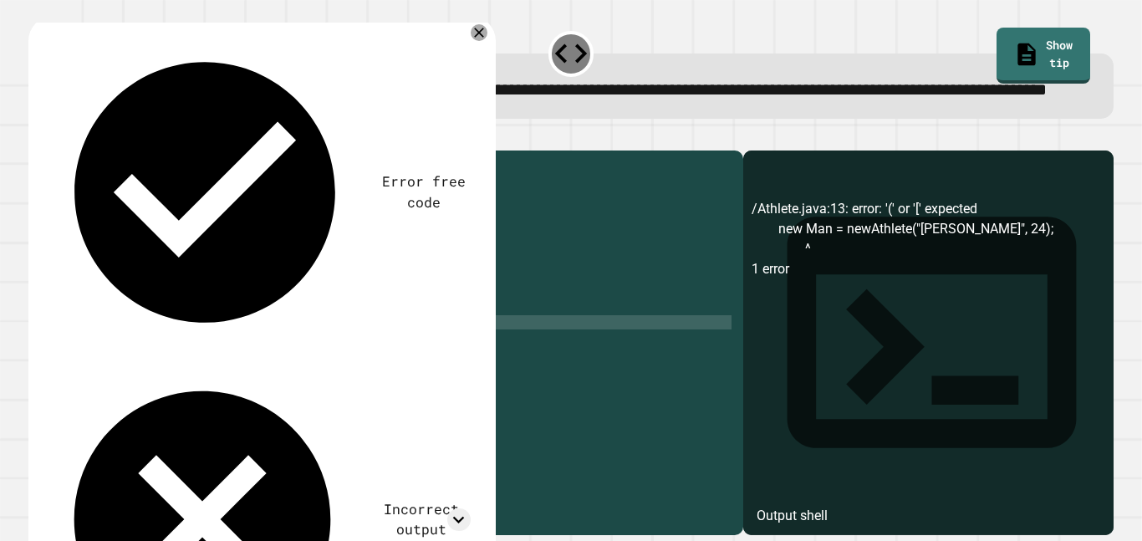
drag, startPoint x: 171, startPoint y: 386, endPoint x: 127, endPoint y: 390, distance: 43.7
click at [127, 390] on div "public class Athlete { private String name ; private int age ; public Athlete (…" at bounding box center [402, 322] width 666 height 327
click at [232, 387] on div "public class Athlete { private String name ; private int age ; public Athlete (…" at bounding box center [402, 322] width 666 height 327
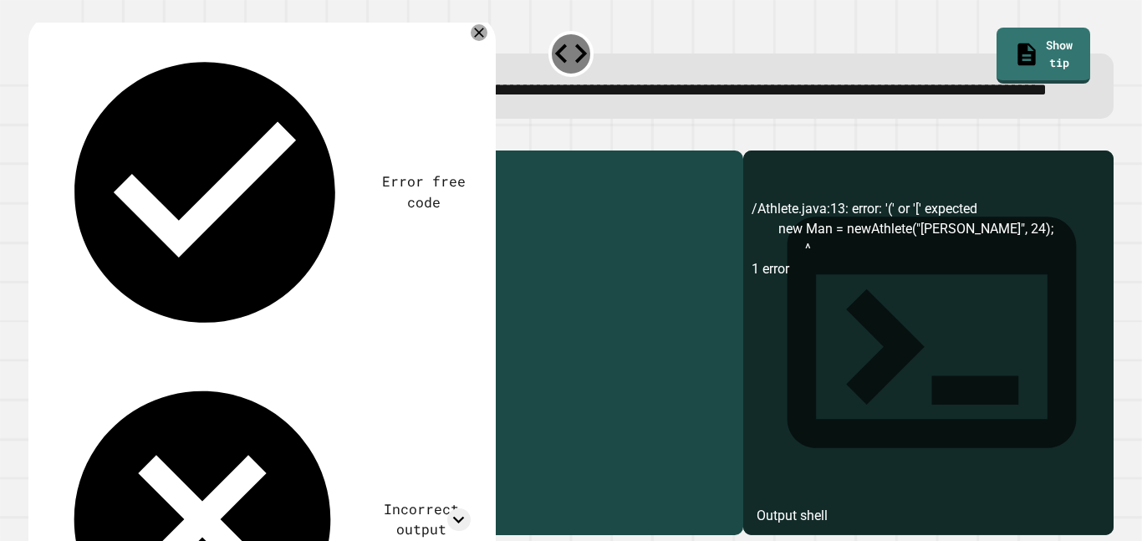
click at [259, 388] on div "public class Athlete { private String name ; private int age ; public Athlete (…" at bounding box center [402, 308] width 666 height 298
click at [37, 137] on icon "button" at bounding box center [37, 137] width 0 height 0
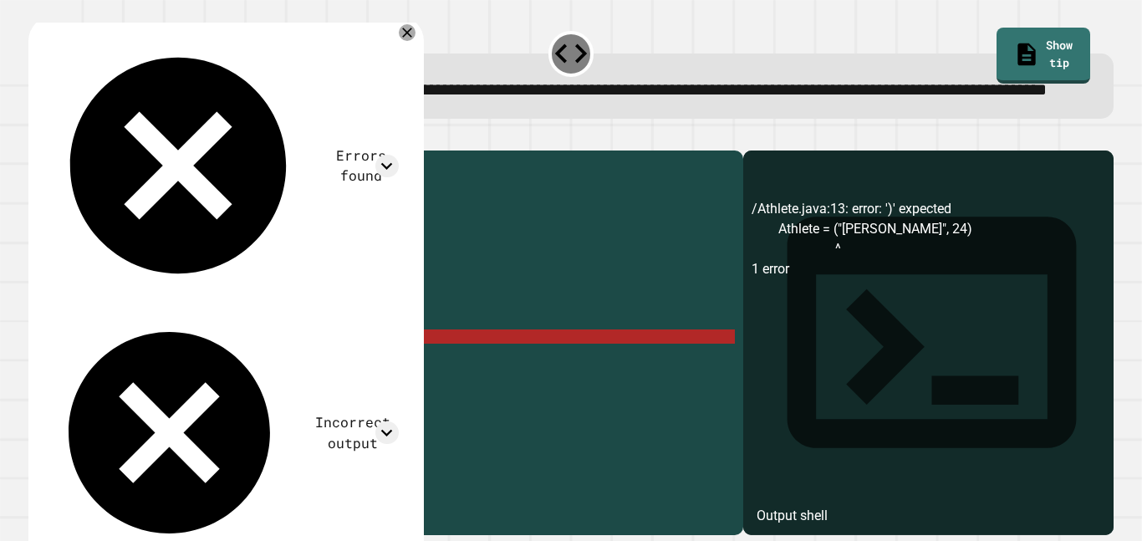
click at [197, 385] on div "public class Athlete { private String name ; private int age ; public Athlete (…" at bounding box center [402, 322] width 666 height 327
